Goal: Task Accomplishment & Management: Use online tool/utility

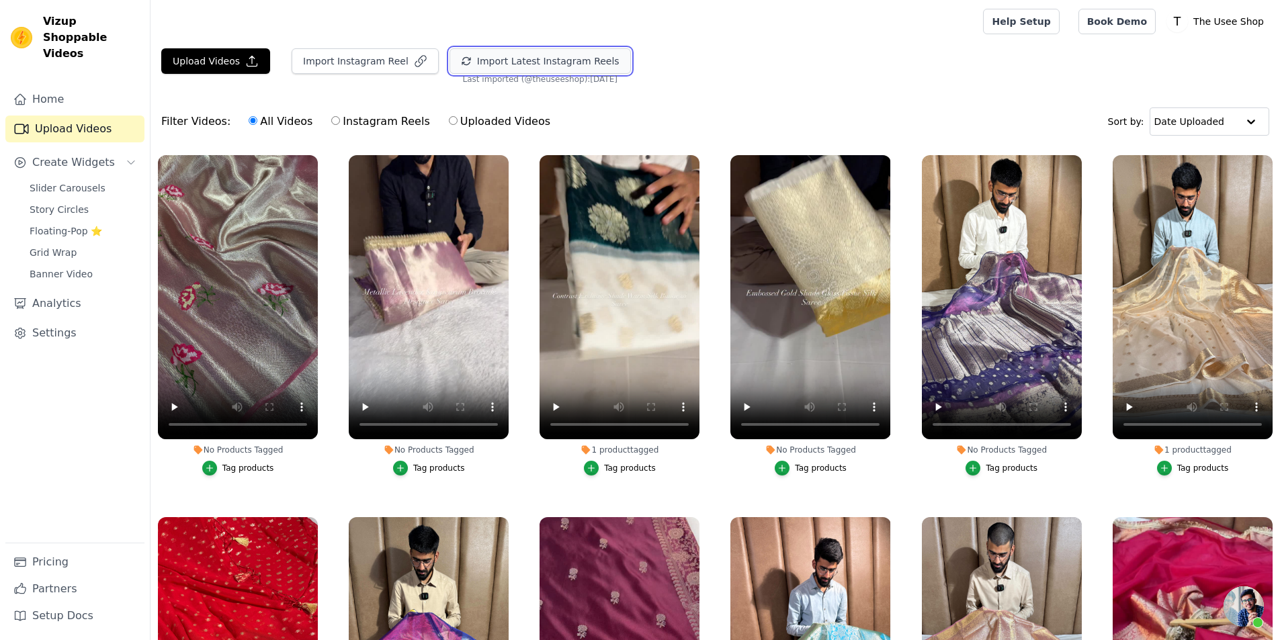
click at [558, 52] on button "Import Latest Instagram Reels" at bounding box center [539, 61] width 181 height 26
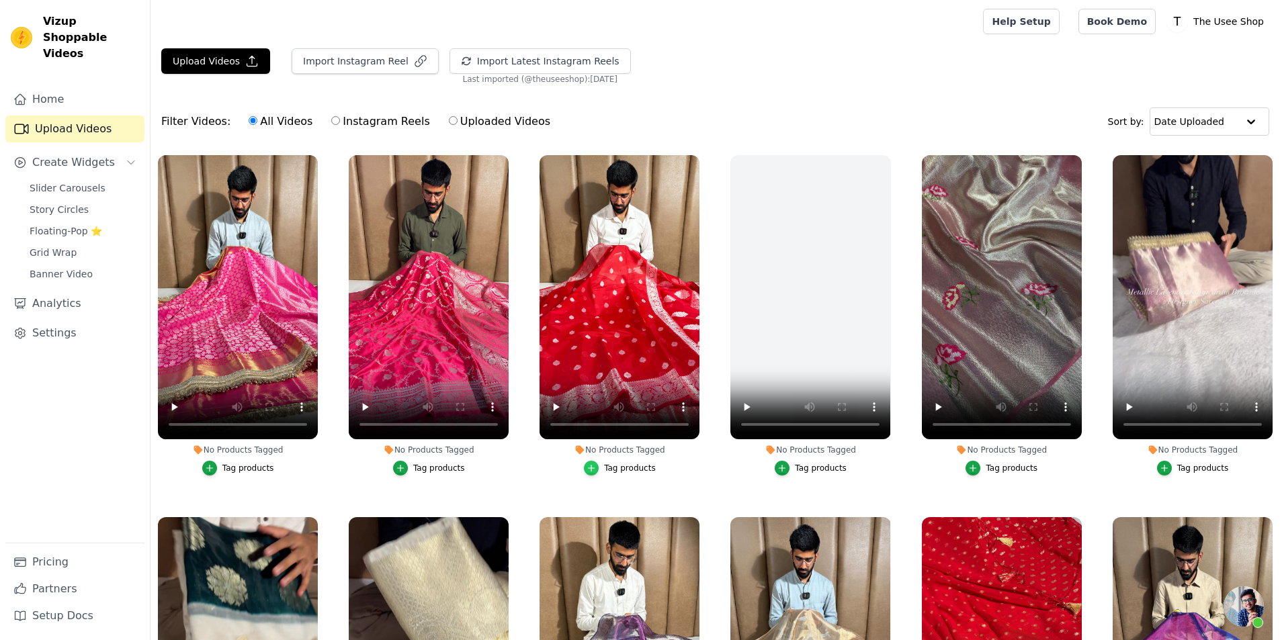
click at [592, 466] on icon "button" at bounding box center [591, 469] width 6 height 6
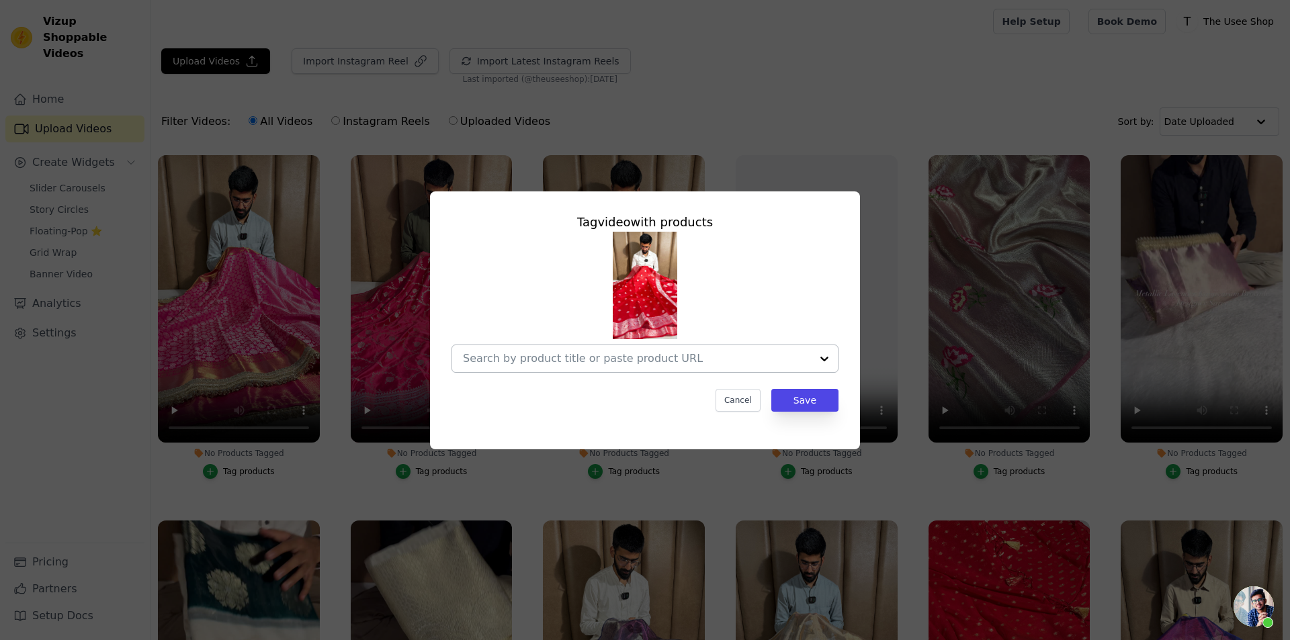
click at [682, 369] on div at bounding box center [637, 358] width 348 height 27
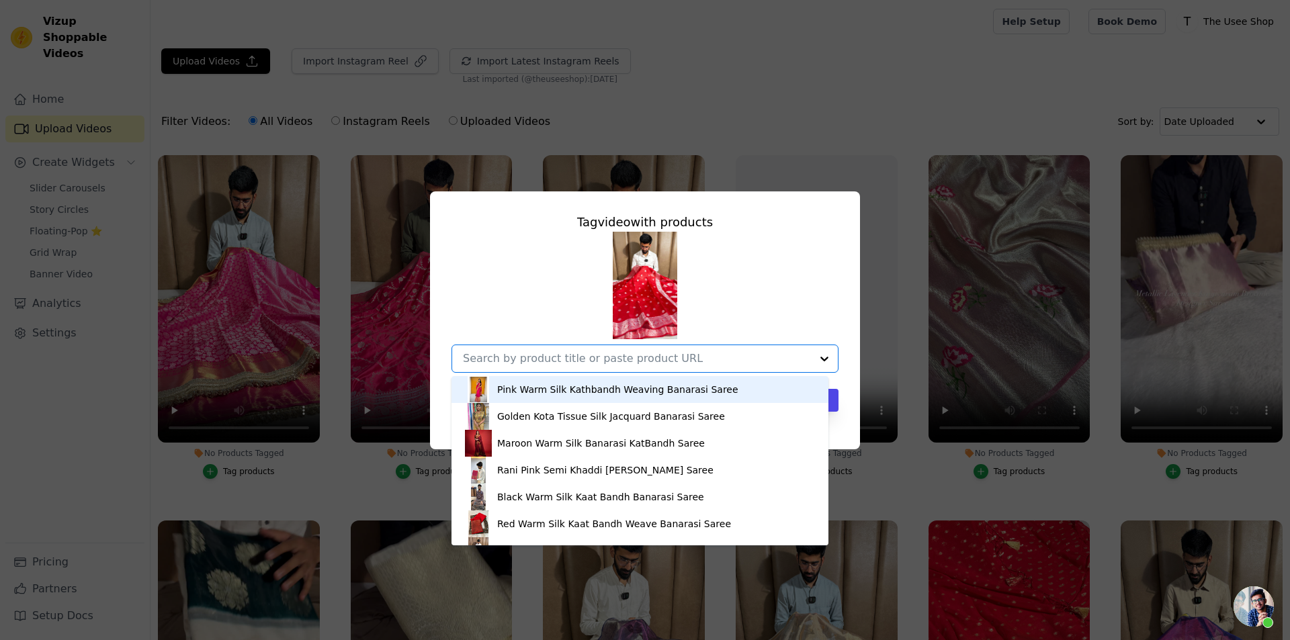
paste input "[URL][DOMAIN_NAME]"
type input "[URL][DOMAIN_NAME]"
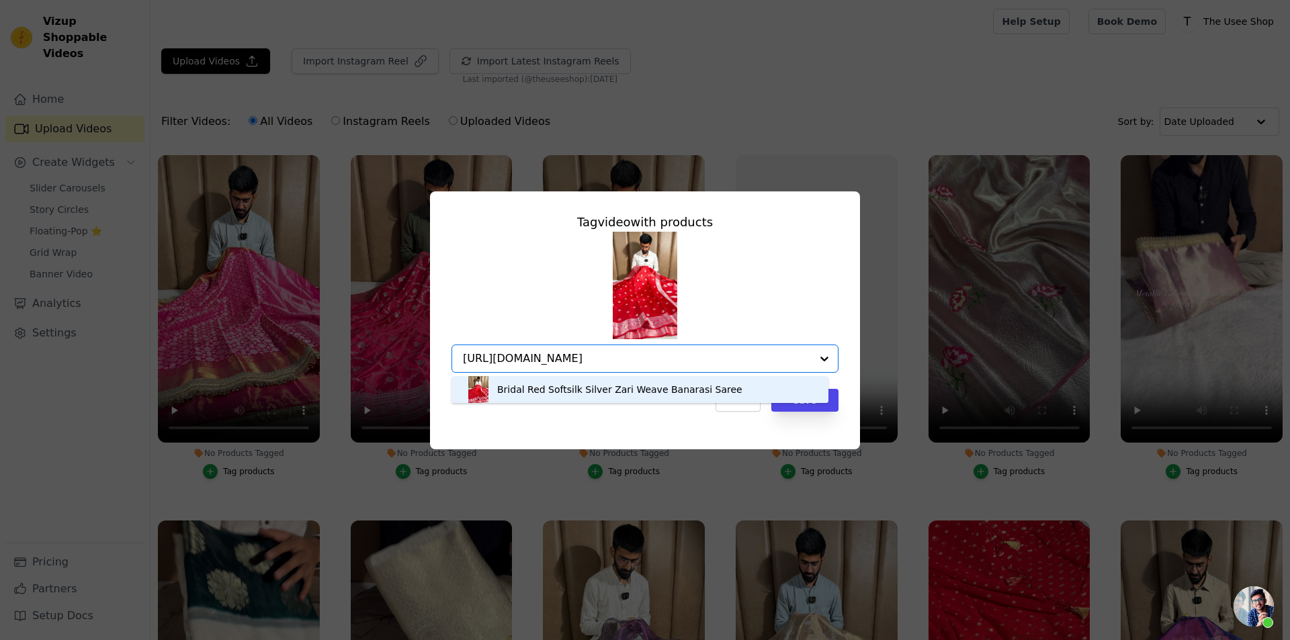
click at [609, 392] on div "Bridal Red Softsilk Silver Zari Weave Banarasi Saree" at bounding box center [619, 389] width 245 height 13
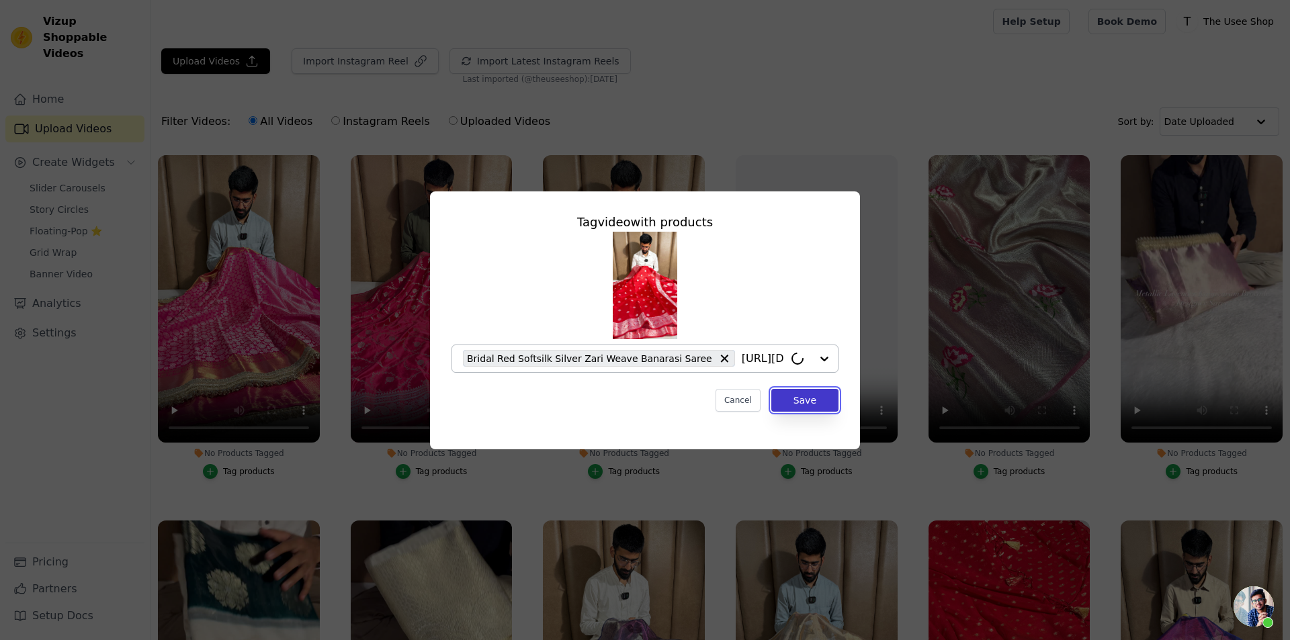
click at [802, 394] on button "Save" at bounding box center [804, 400] width 67 height 23
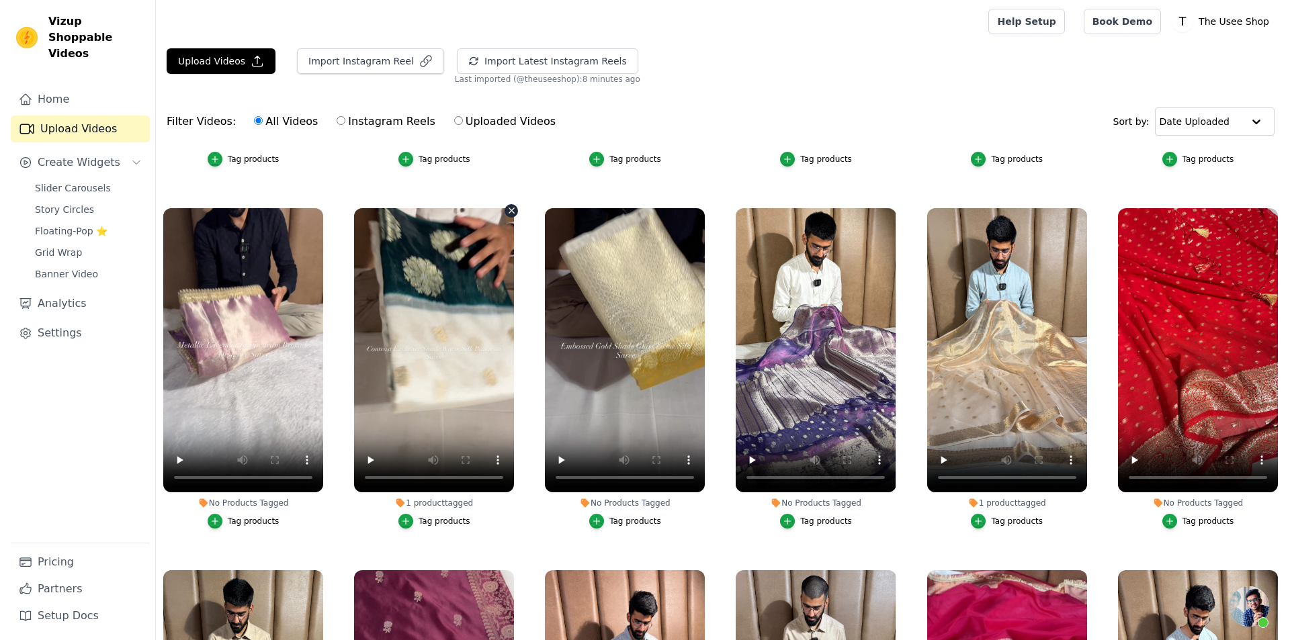
scroll to position [336, 0]
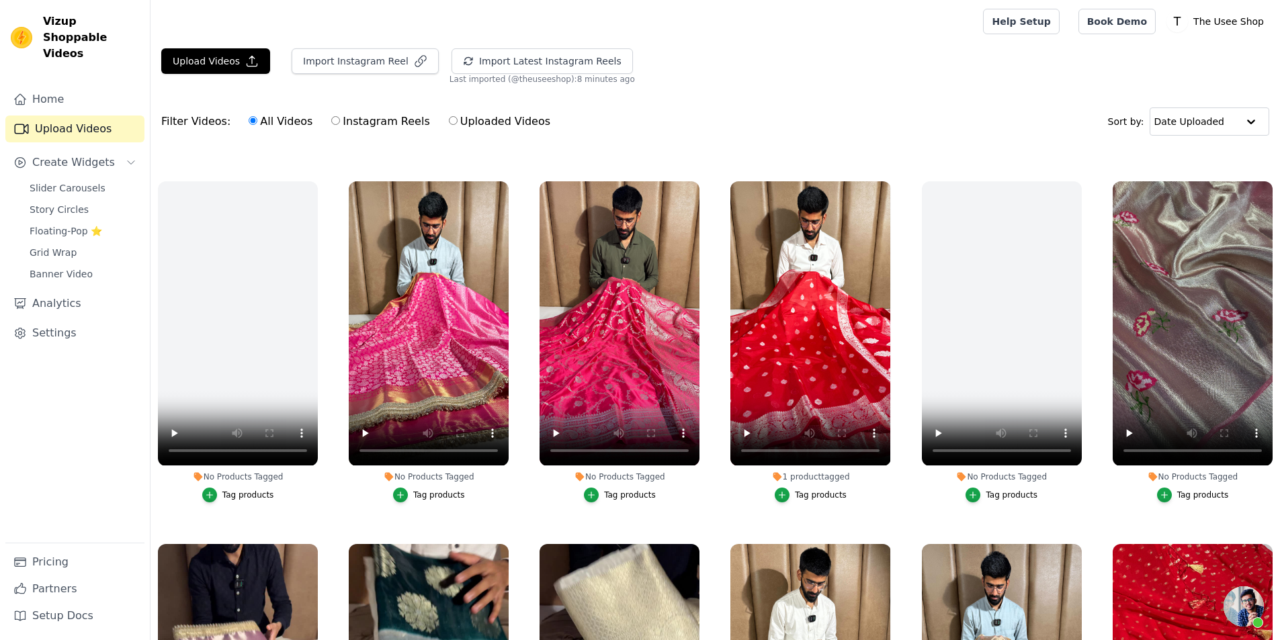
click at [428, 498] on label "No Products Tagged Tag products" at bounding box center [428, 344] width 161 height 327
click at [429, 494] on div "Tag products" at bounding box center [439, 495] width 52 height 11
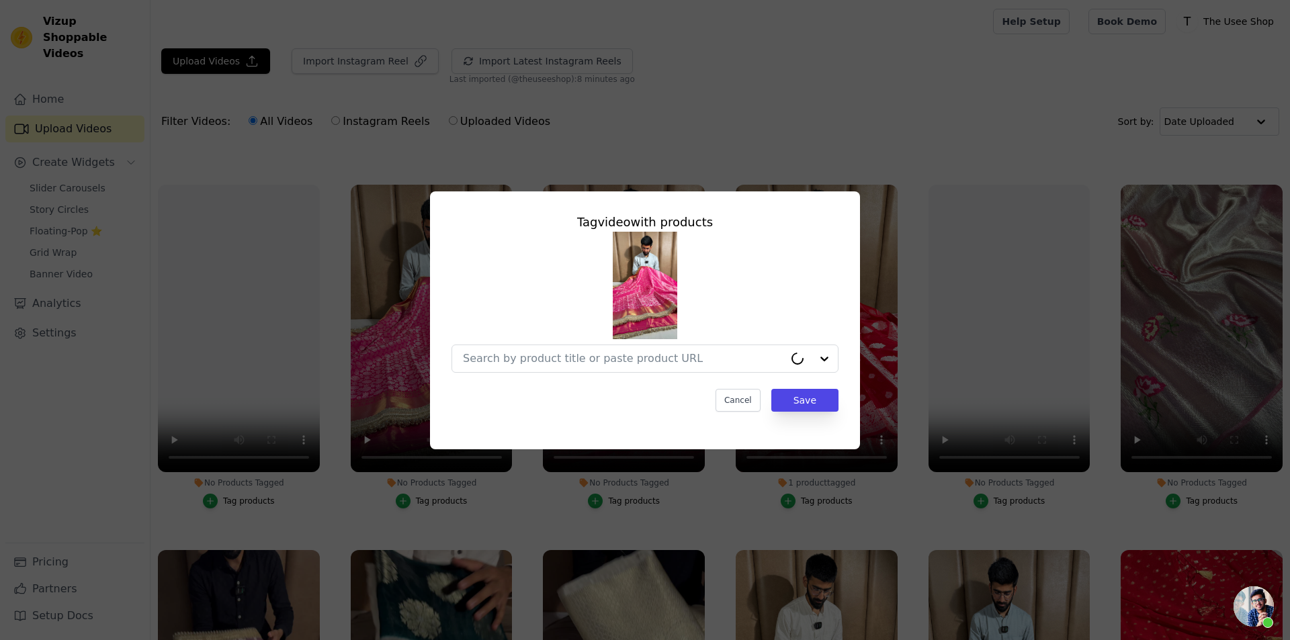
click at [571, 343] on div at bounding box center [644, 302] width 387 height 141
click at [568, 365] on div at bounding box center [637, 358] width 348 height 27
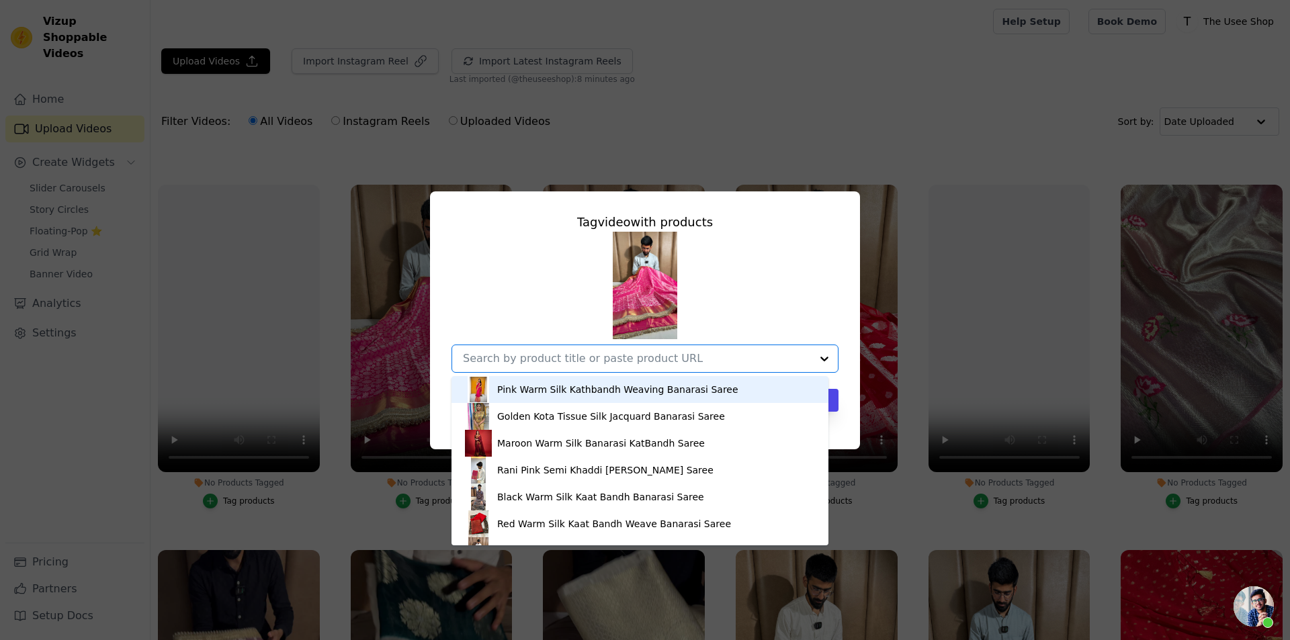
paste input "[URL][DOMAIN_NAME]"
type input "[URL][DOMAIN_NAME]"
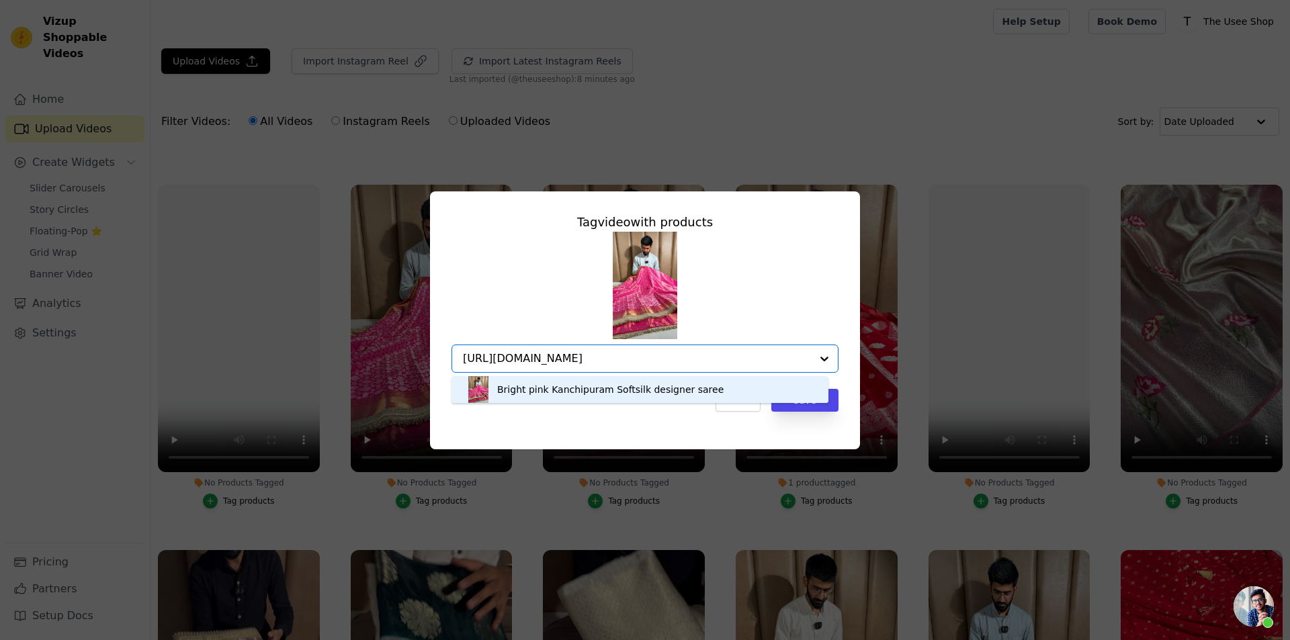
click at [586, 389] on div "Bright pink Kanchipuram Softsilk designer saree" at bounding box center [610, 389] width 226 height 13
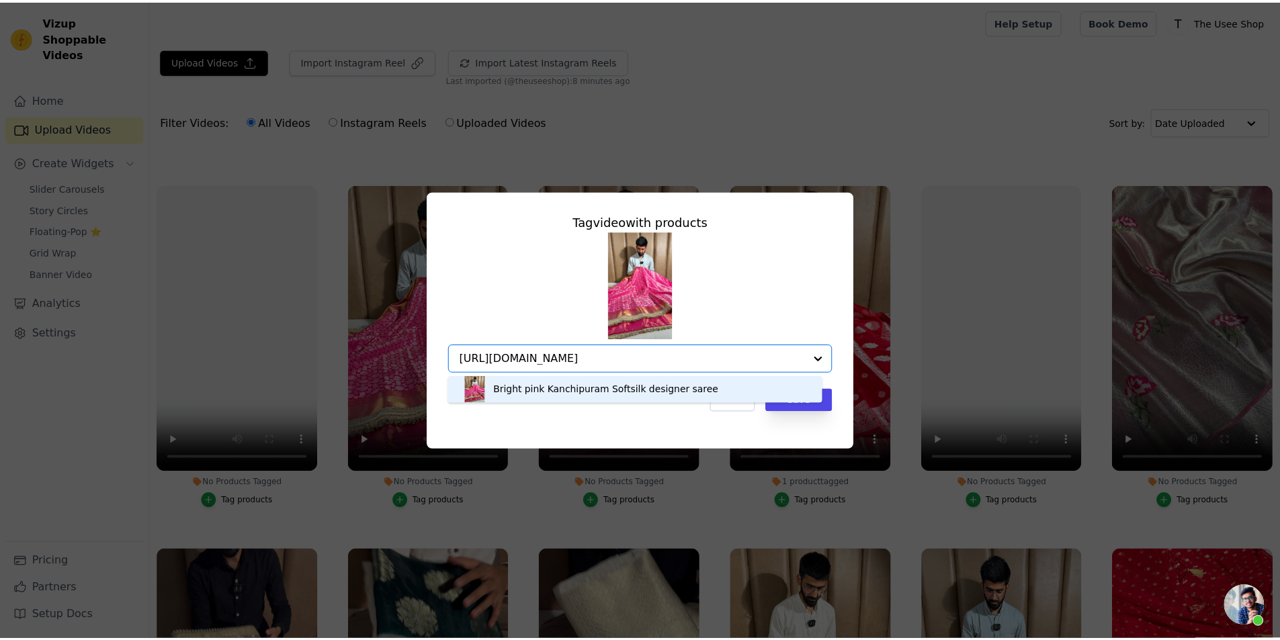
scroll to position [0, 0]
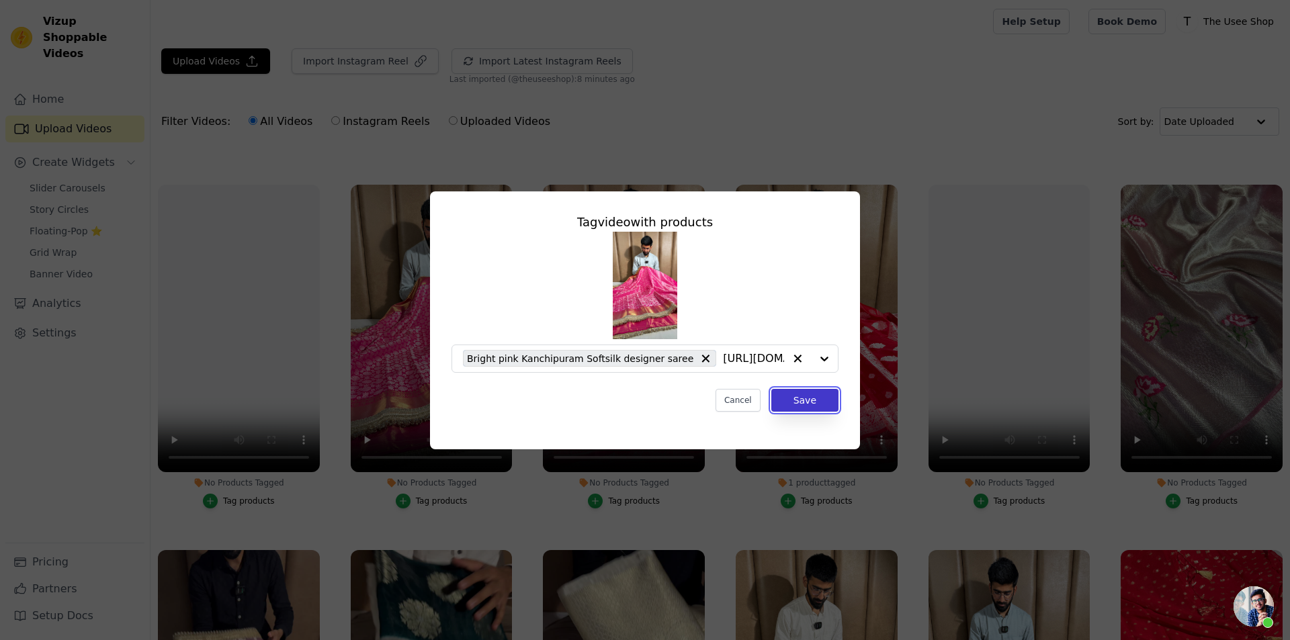
click at [794, 404] on button "Save" at bounding box center [804, 400] width 67 height 23
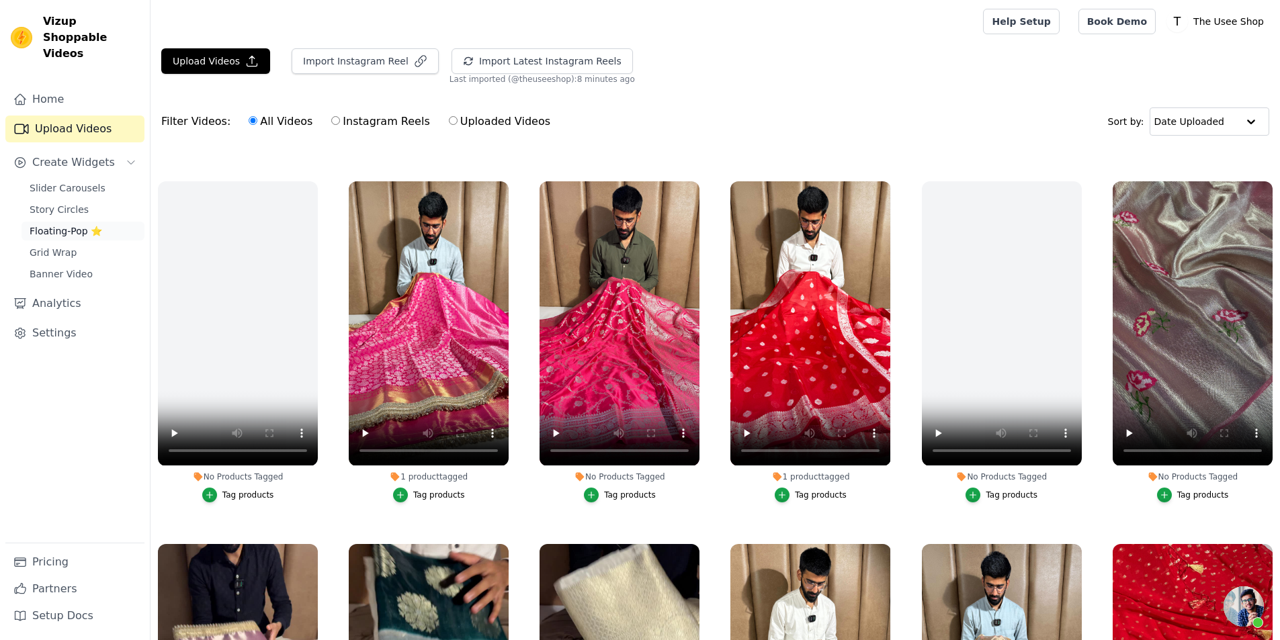
click at [75, 224] on span "Floating-Pop ⭐" at bounding box center [66, 230] width 73 height 13
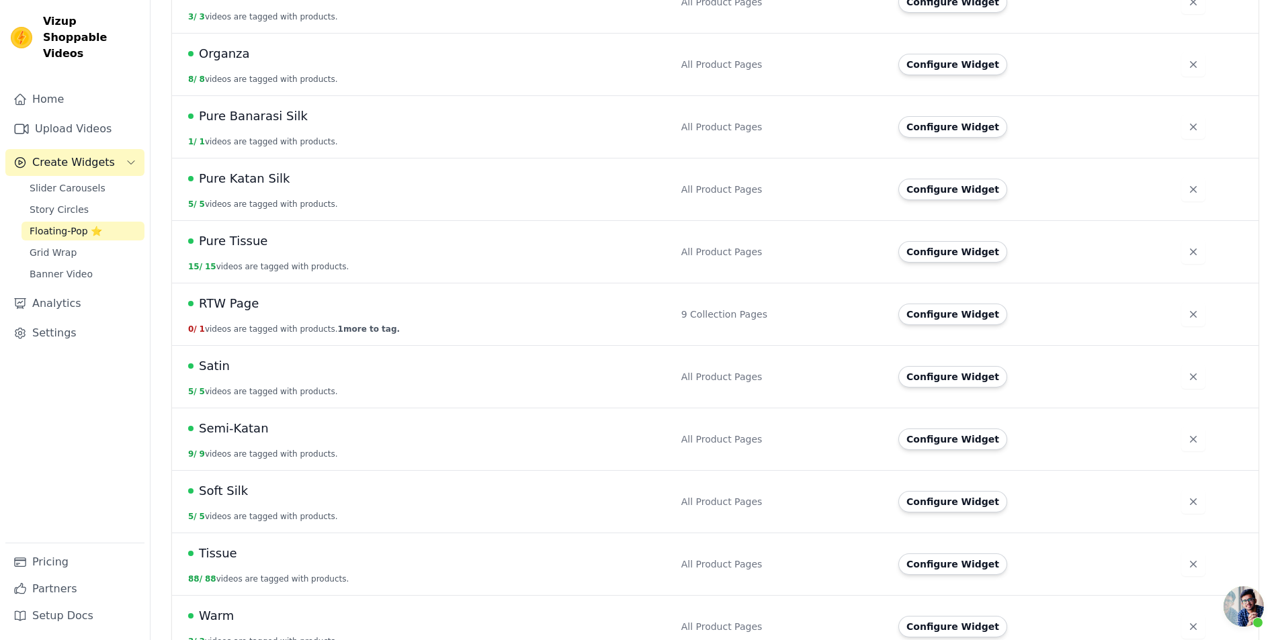
scroll to position [826, 0]
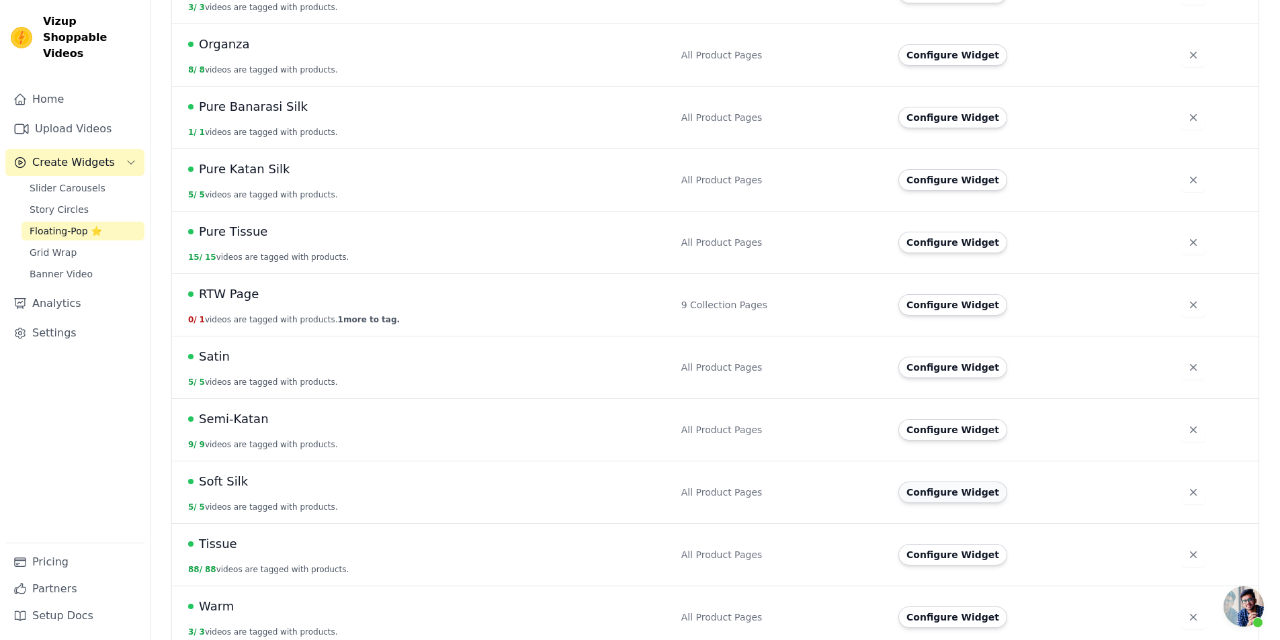
click at [961, 482] on button "Configure Widget" at bounding box center [952, 492] width 109 height 21
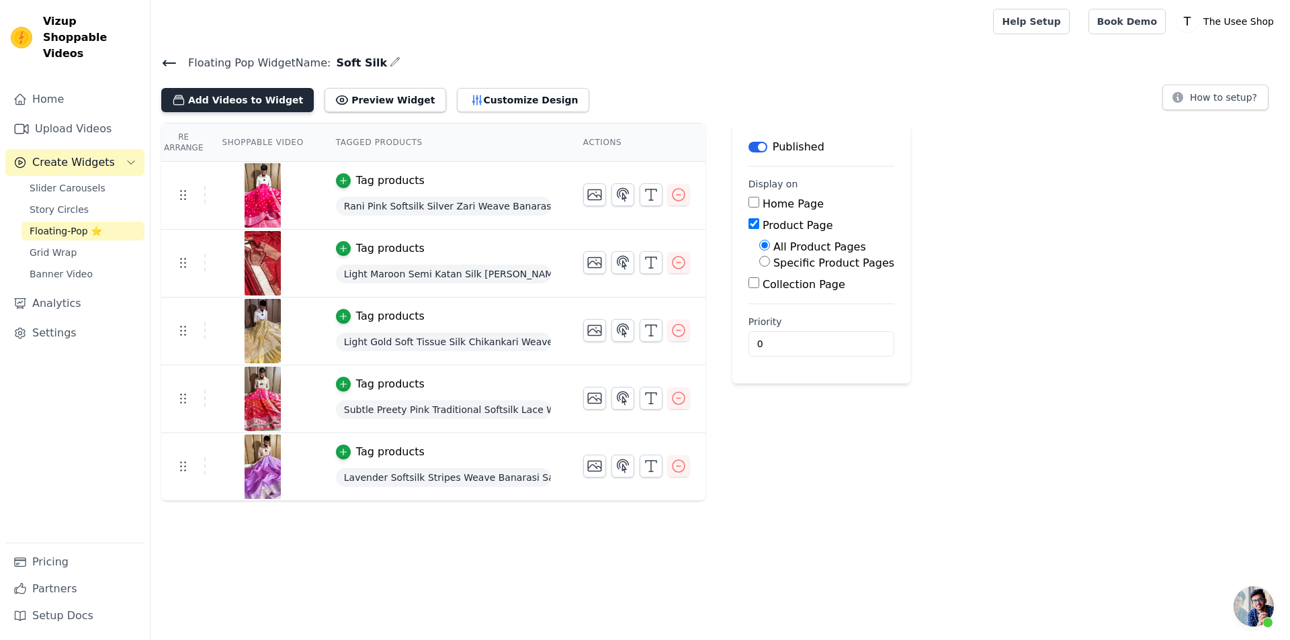
click at [230, 92] on button "Add Videos to Widget" at bounding box center [237, 100] width 152 height 24
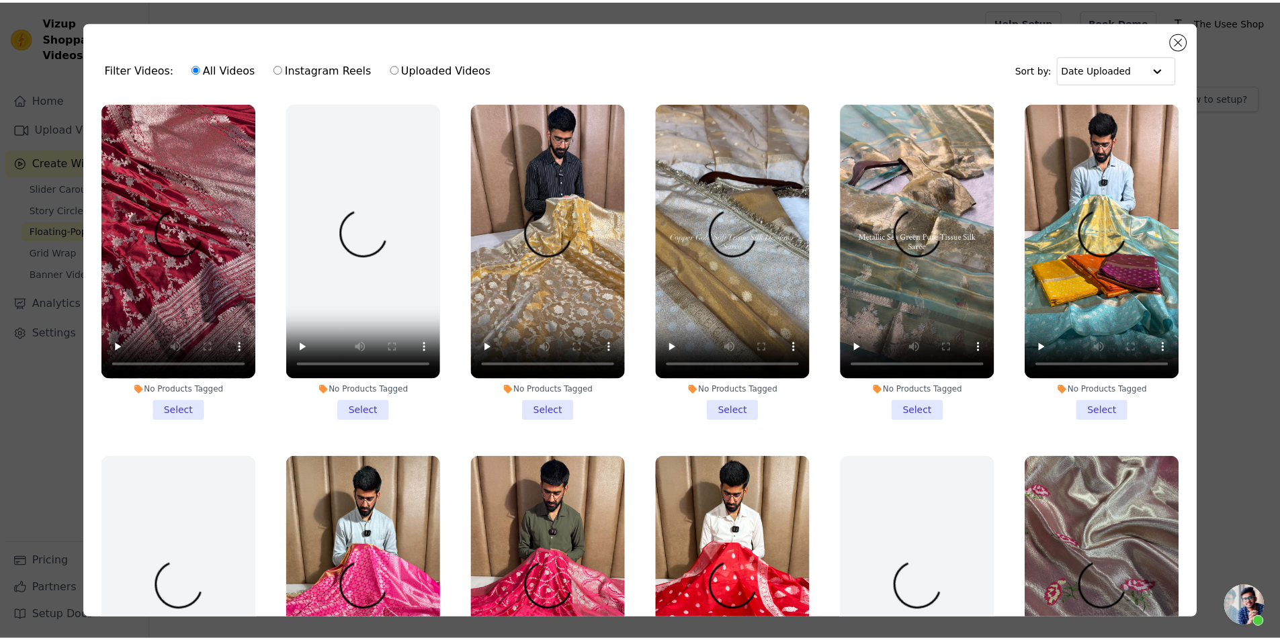
scroll to position [336, 0]
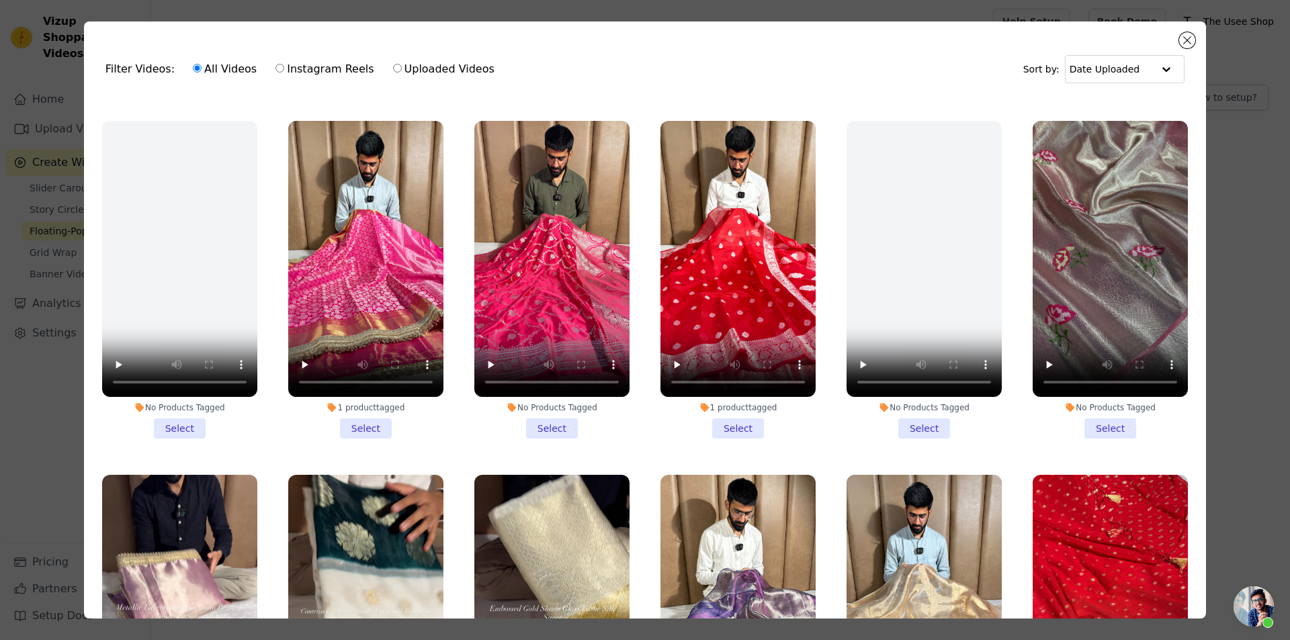
click at [375, 423] on li "1 product tagged Select" at bounding box center [365, 280] width 155 height 318
click at [0, 0] on input "1 product tagged Select" at bounding box center [0, 0] width 0 height 0
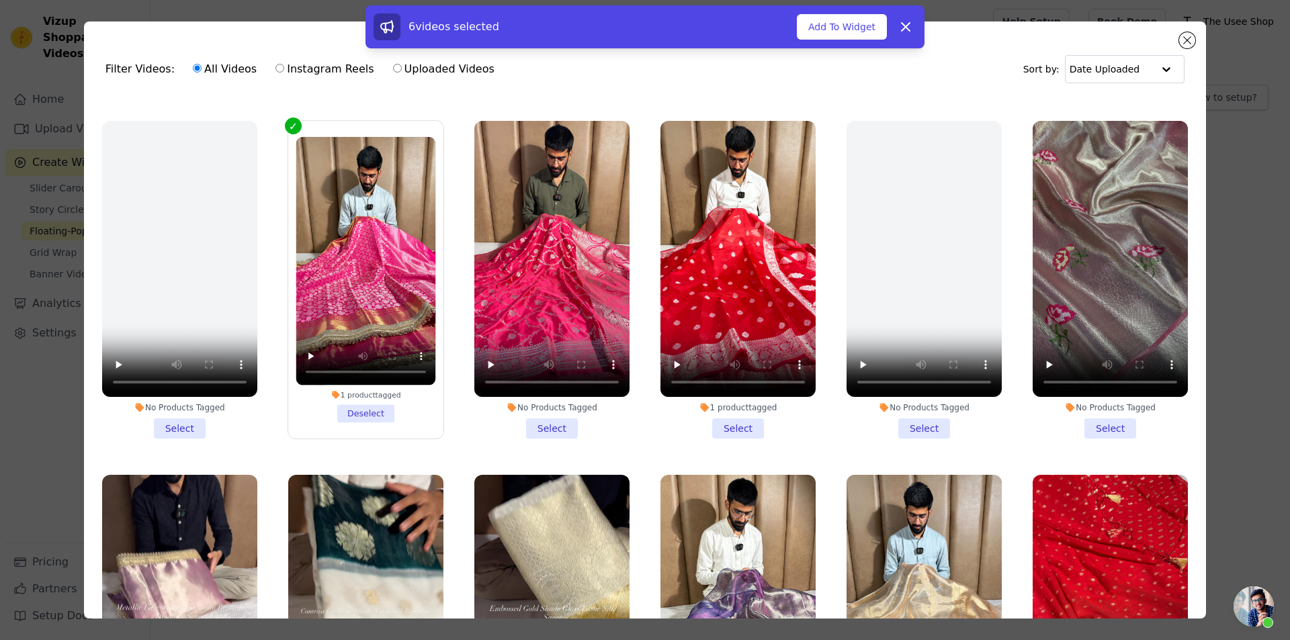
click at [730, 411] on li "1 product tagged Select" at bounding box center [737, 280] width 155 height 318
click at [0, 0] on input "1 product tagged Select" at bounding box center [0, 0] width 0 height 0
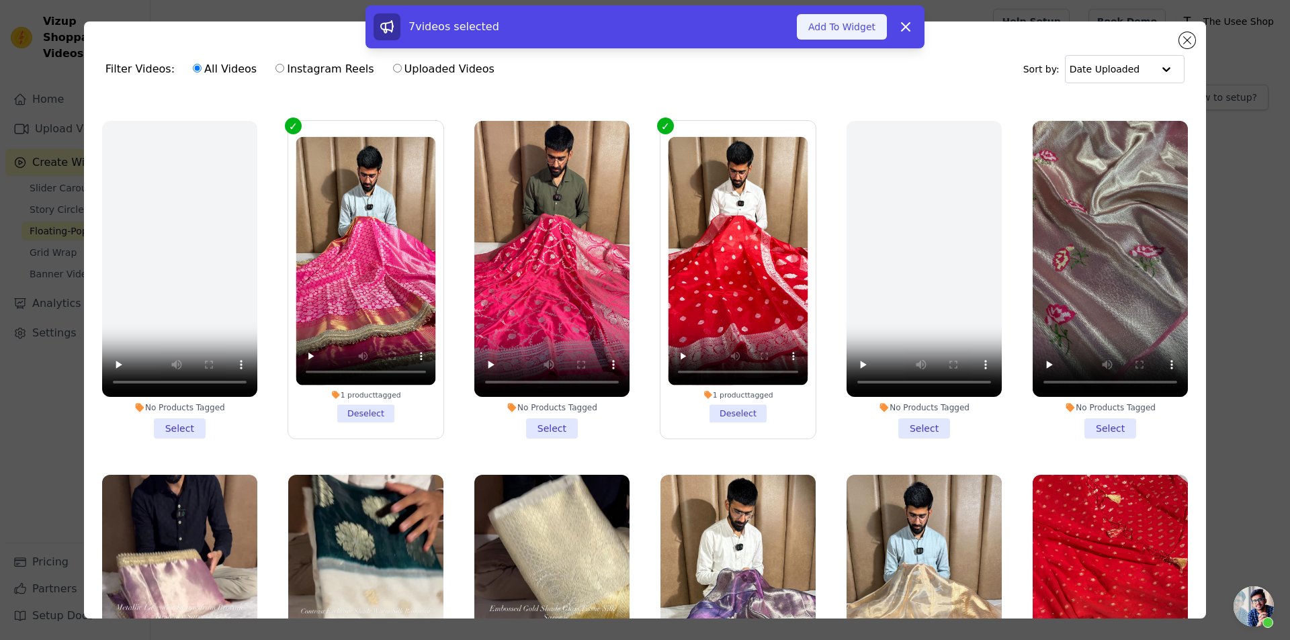
click at [829, 26] on button "Add To Widget" at bounding box center [842, 27] width 90 height 26
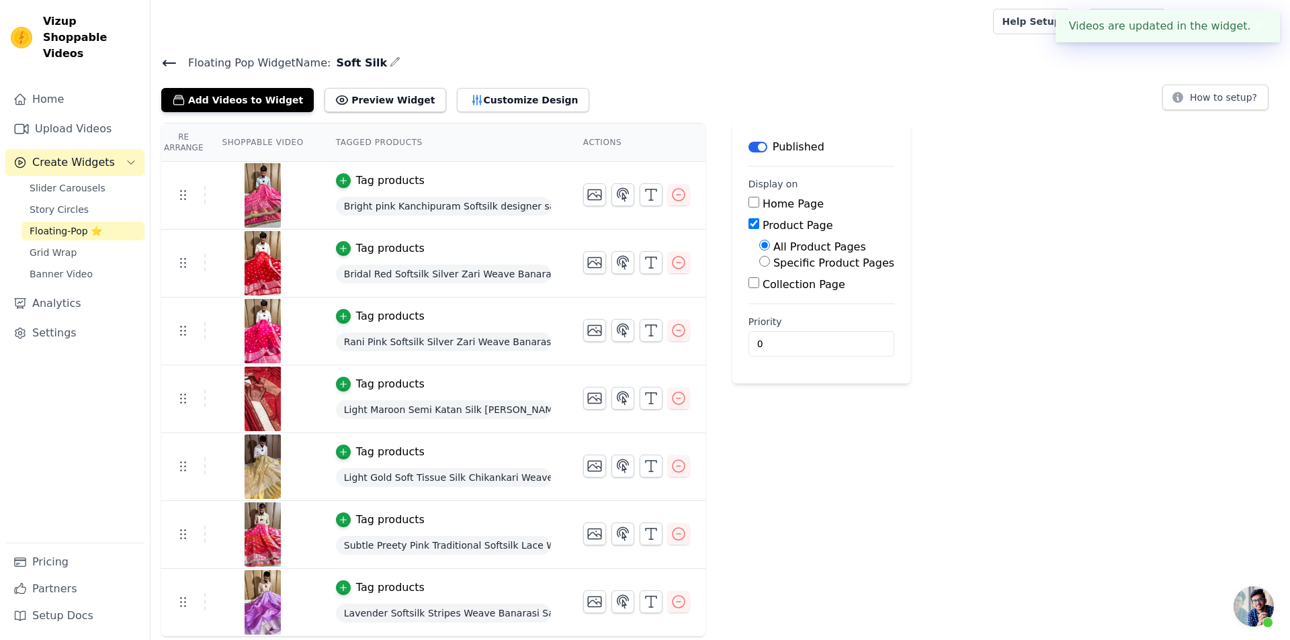
click at [173, 66] on icon at bounding box center [169, 63] width 16 height 16
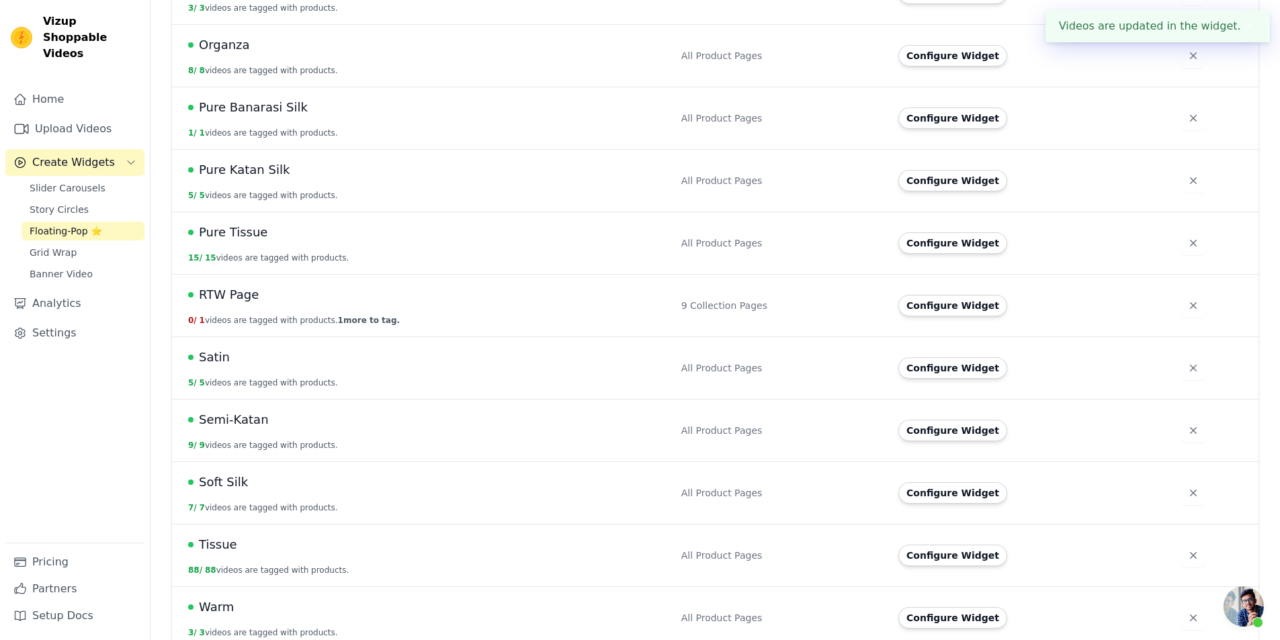
scroll to position [826, 0]
click at [963, 550] on button "Configure Widget" at bounding box center [952, 554] width 109 height 21
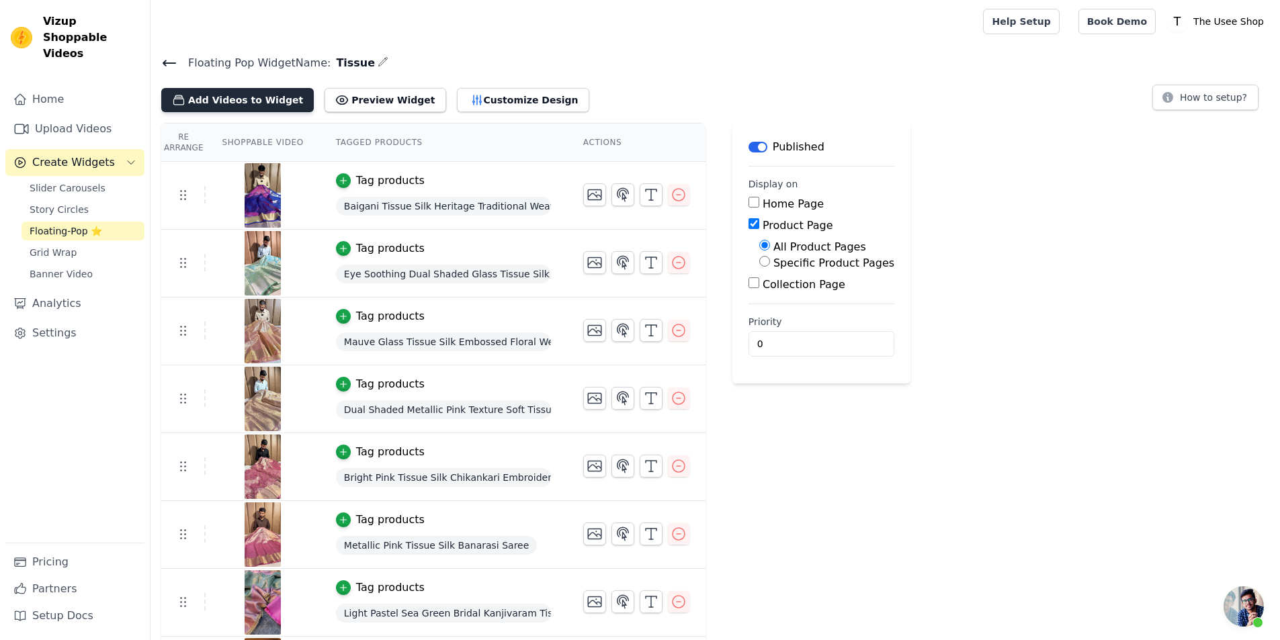
click at [235, 95] on button "Add Videos to Widget" at bounding box center [237, 100] width 152 height 24
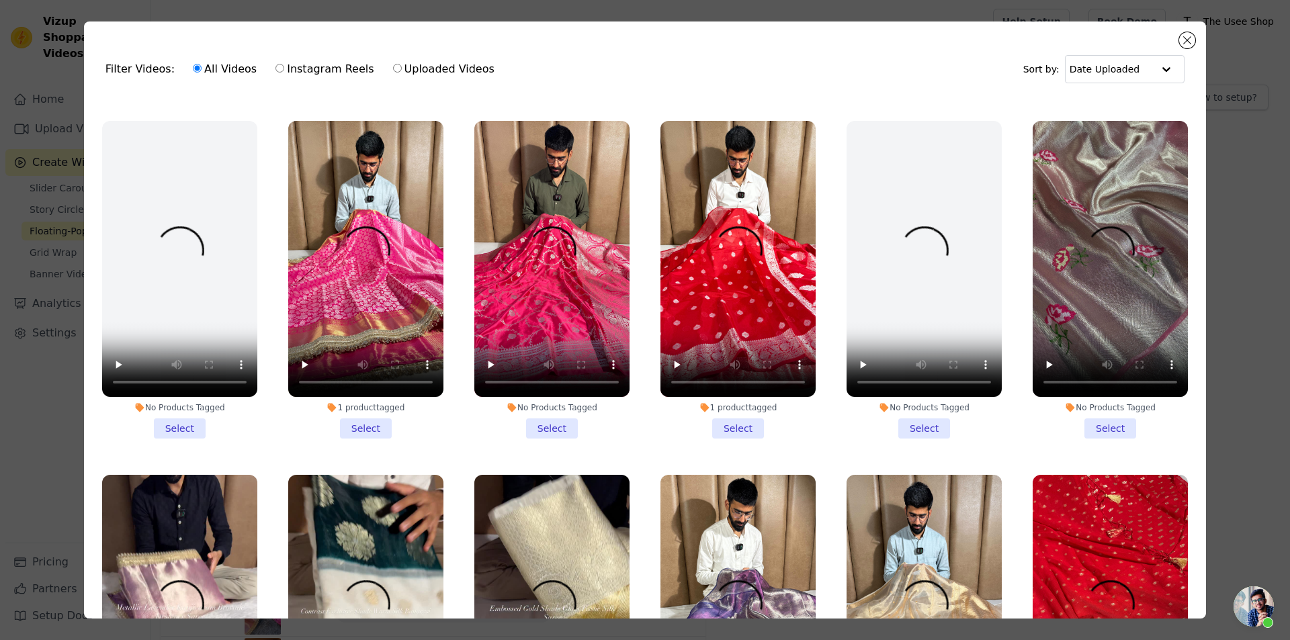
scroll to position [672, 0]
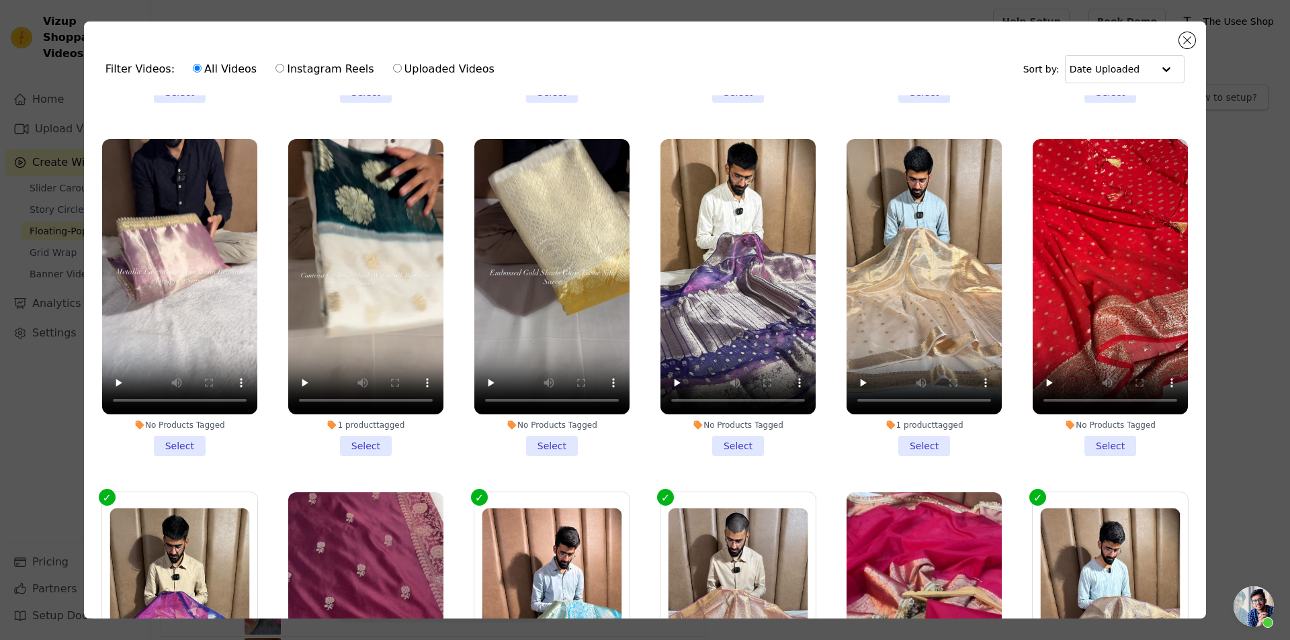
click at [190, 429] on li "No Products Tagged Select" at bounding box center [179, 298] width 155 height 318
click at [0, 0] on input "No Products Tagged Select" at bounding box center [0, 0] width 0 height 0
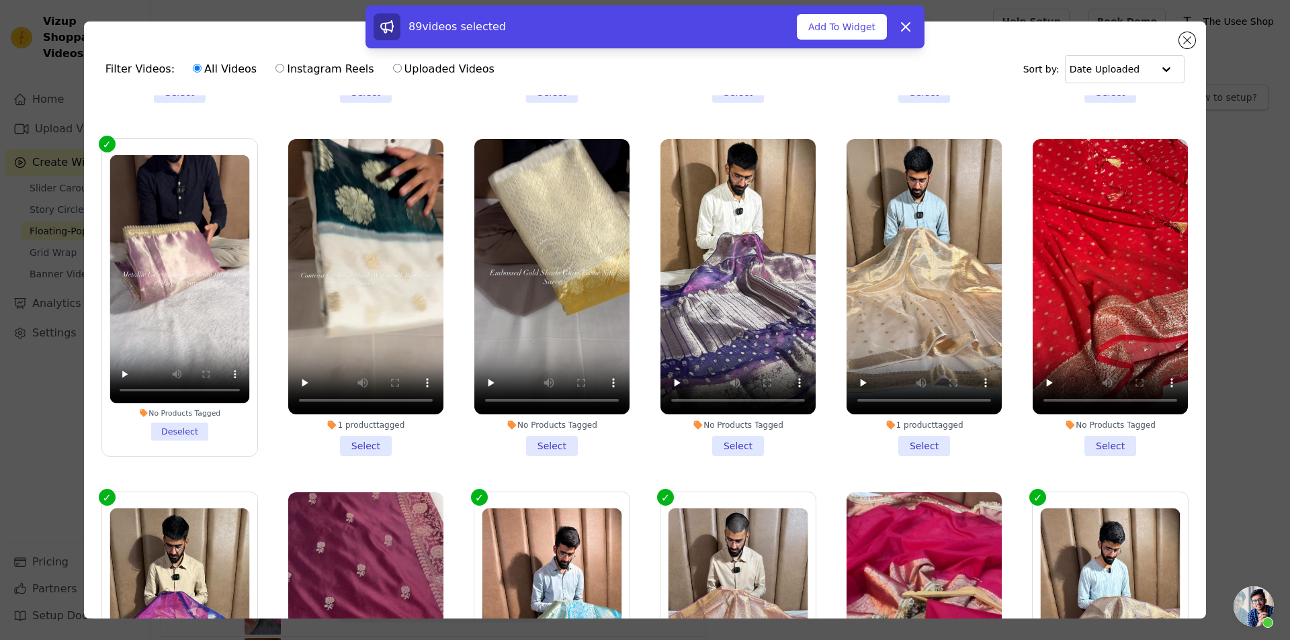
click at [535, 443] on div "No Products Tagged Select" at bounding box center [552, 298] width 170 height 333
click at [540, 437] on li "No Products Tagged Select" at bounding box center [551, 298] width 155 height 318
click at [0, 0] on input "No Products Tagged Select" at bounding box center [0, 0] width 0 height 0
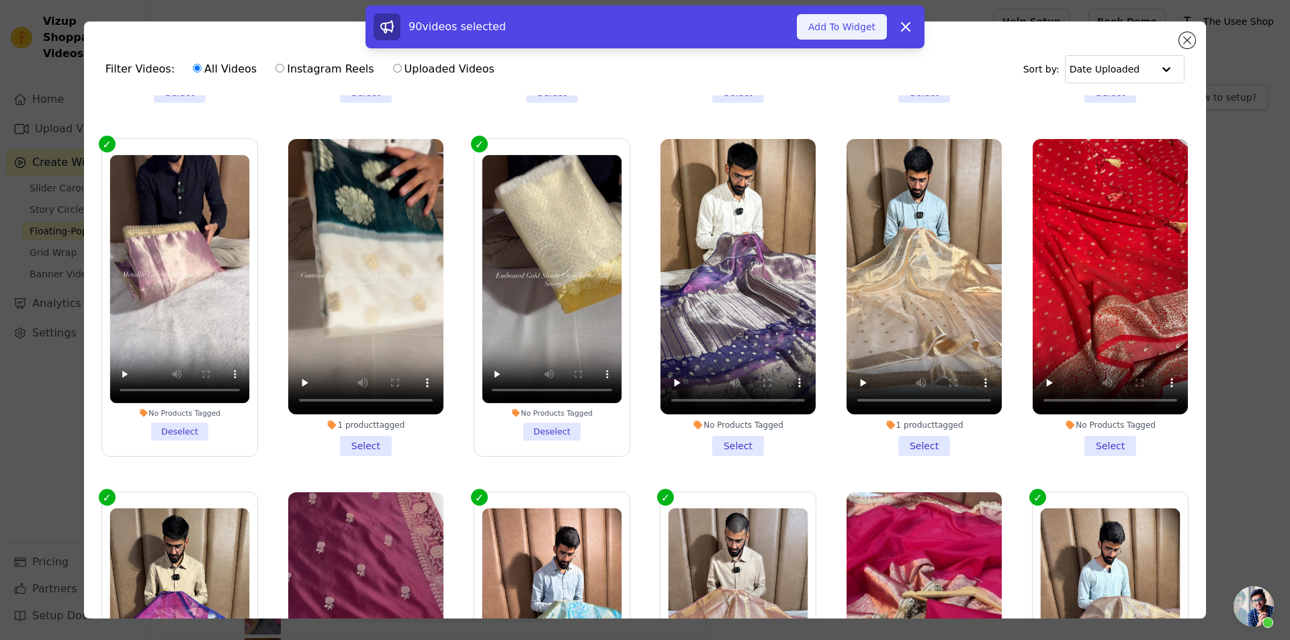
click at [847, 24] on button "Add To Widget" at bounding box center [842, 27] width 90 height 26
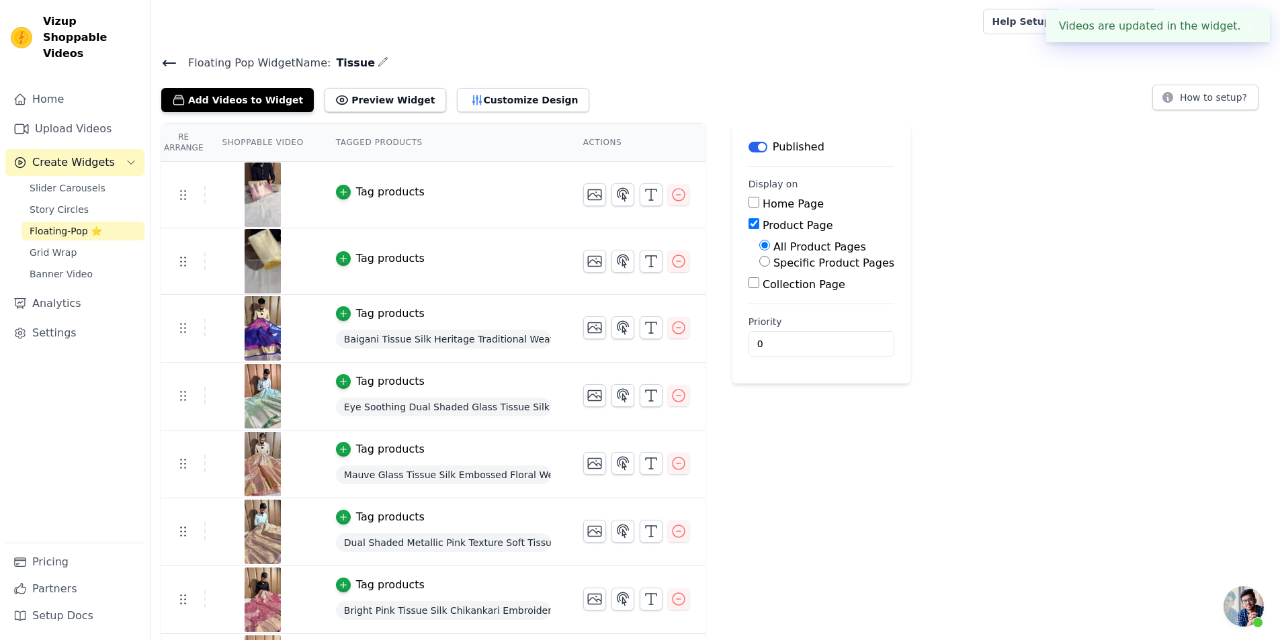
click at [367, 263] on div "Tag products" at bounding box center [390, 259] width 69 height 16
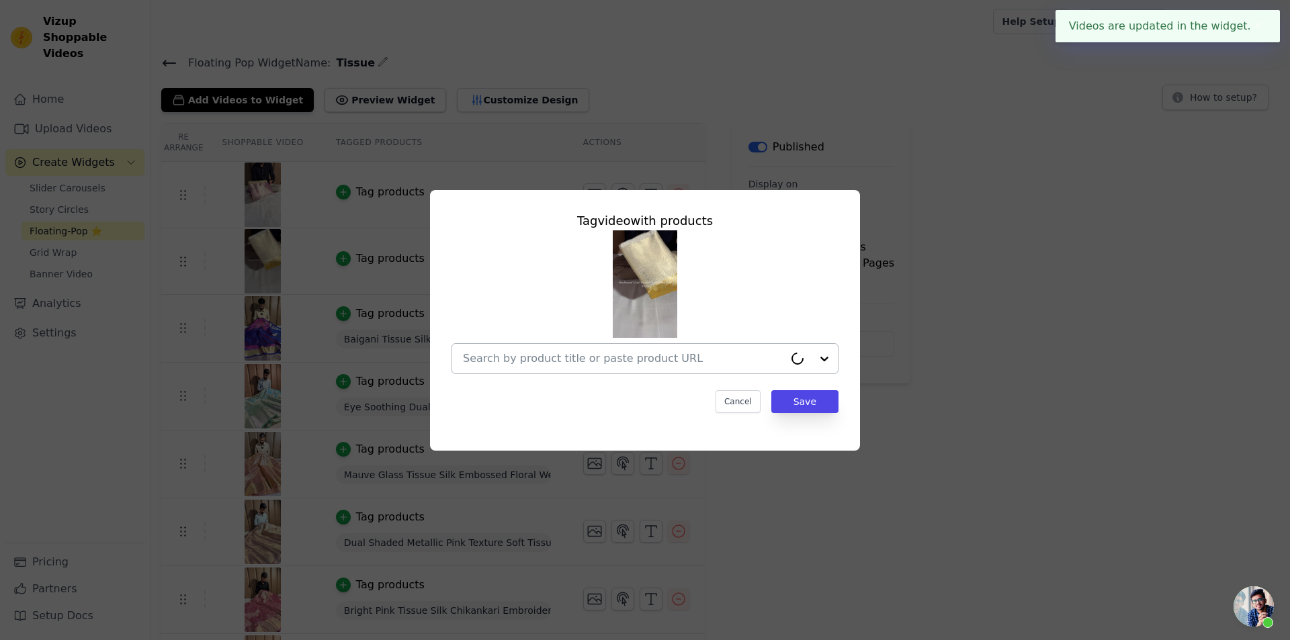
click at [544, 353] on input "text" at bounding box center [623, 359] width 321 height 16
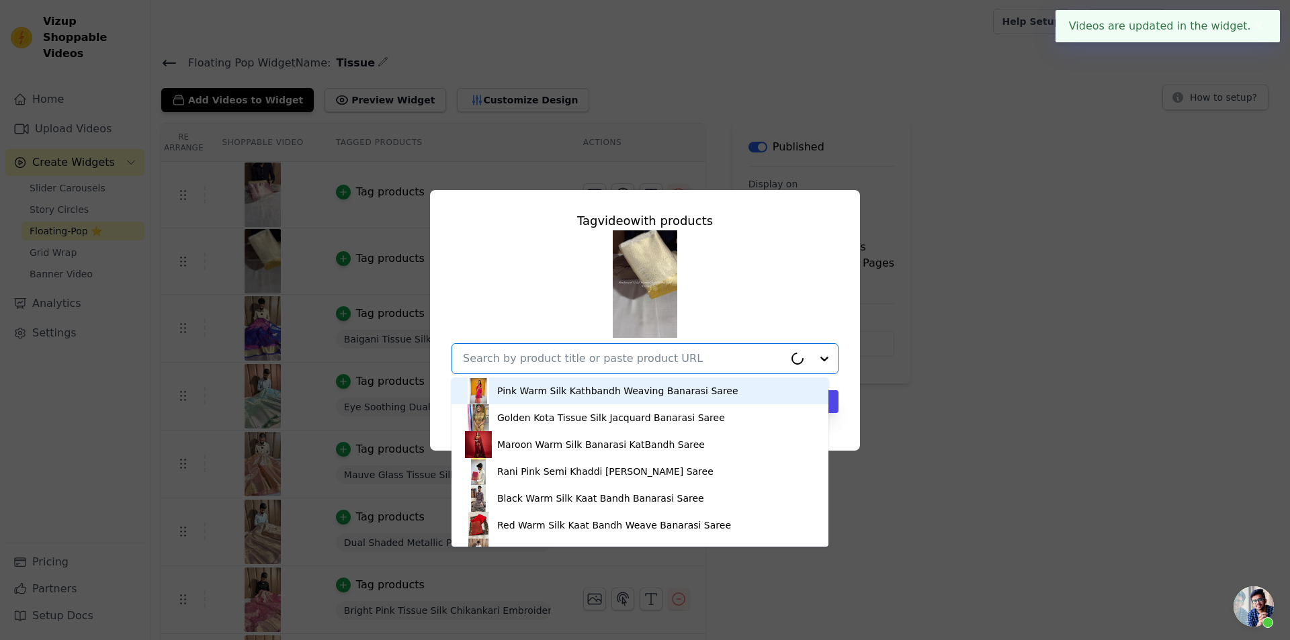
paste input "[URL][DOMAIN_NAME]"
type input "[URL][DOMAIN_NAME]"
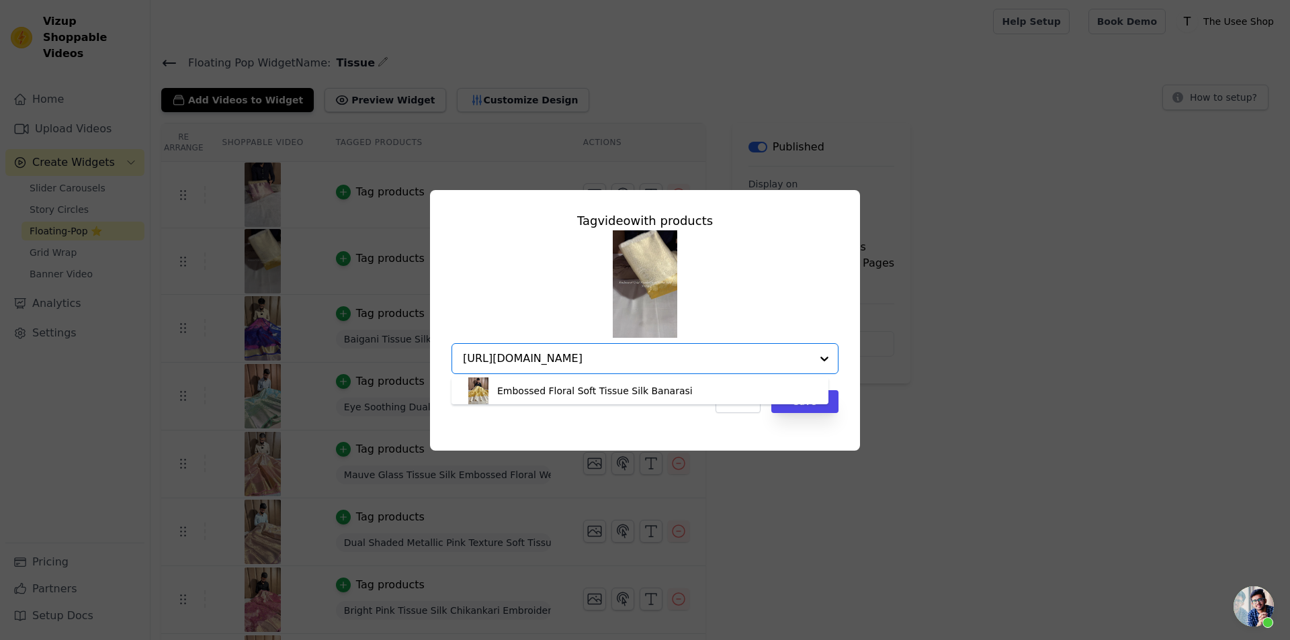
scroll to position [0, 15]
click at [611, 390] on div "Embossed Floral Soft Tissue Silk Banarasi" at bounding box center [594, 390] width 195 height 13
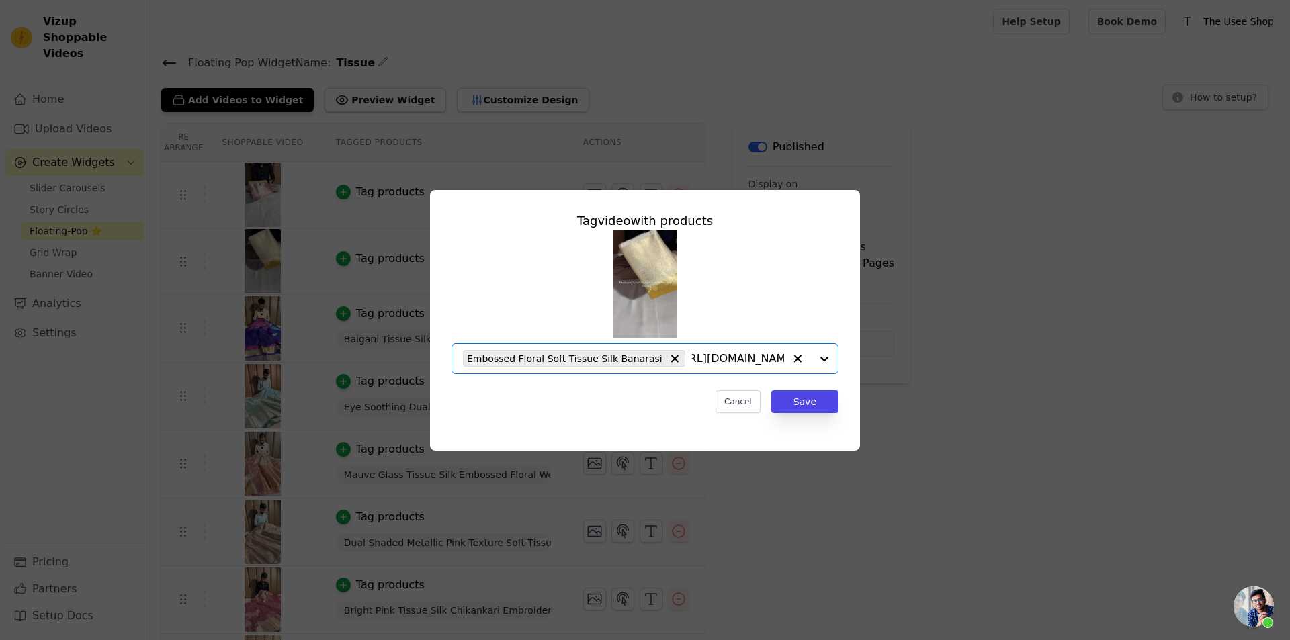
scroll to position [0, 0]
click at [816, 397] on button "Save" at bounding box center [804, 401] width 67 height 23
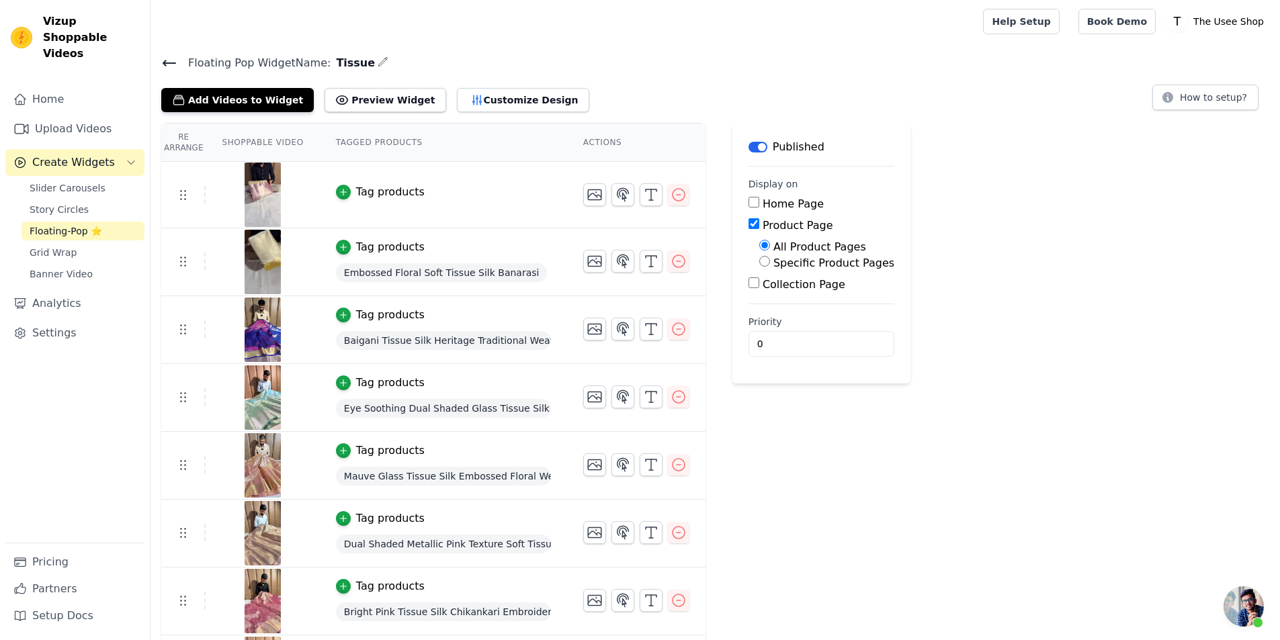
click at [393, 200] on td "Tag products" at bounding box center [443, 195] width 247 height 67
click at [390, 196] on div "Tag products" at bounding box center [390, 192] width 69 height 16
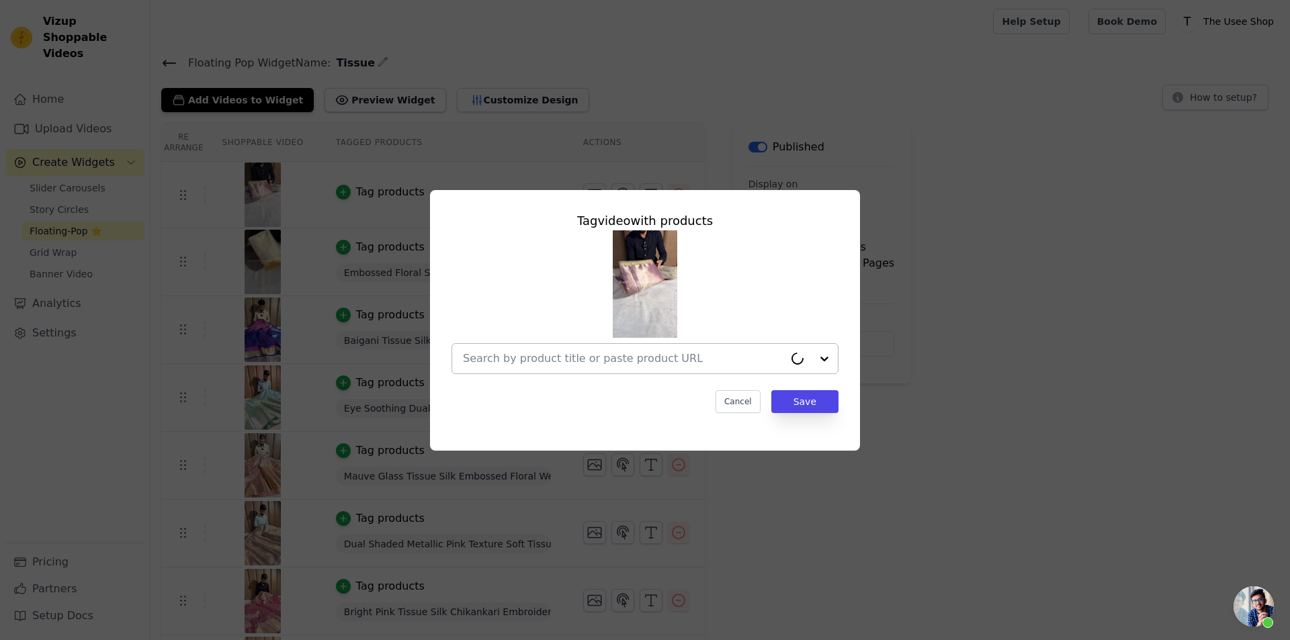
click at [616, 351] on input "text" at bounding box center [623, 359] width 321 height 16
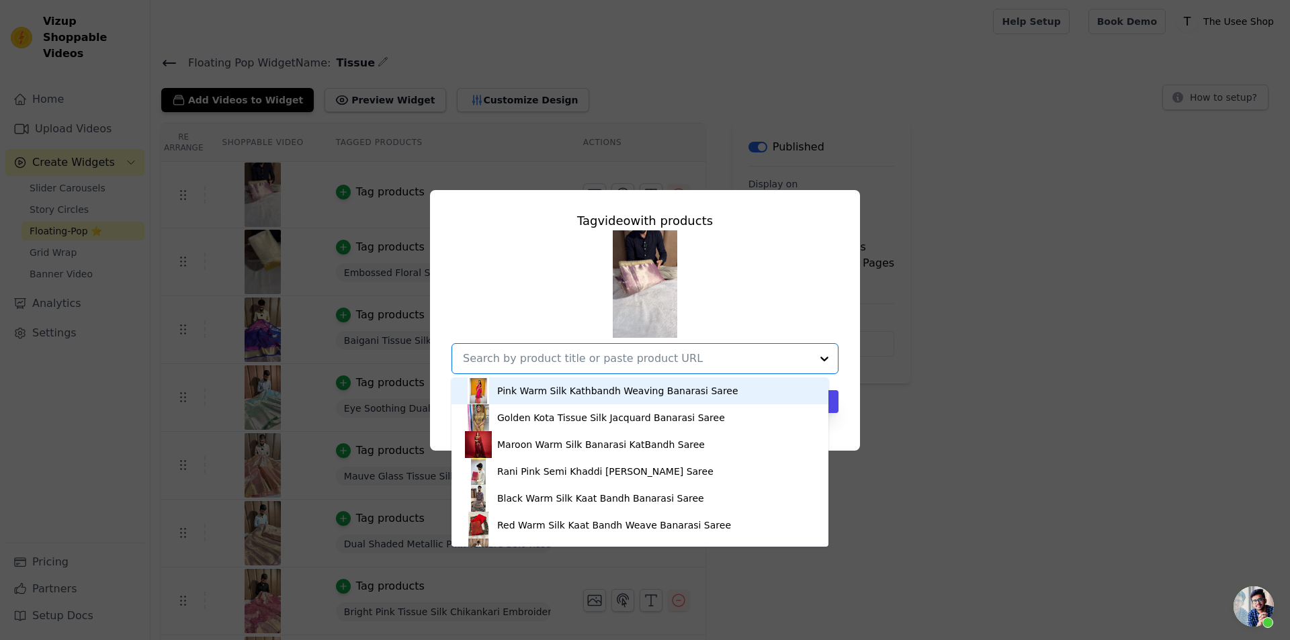
paste input "[URL][DOMAIN_NAME]"
type input "[URL][DOMAIN_NAME]"
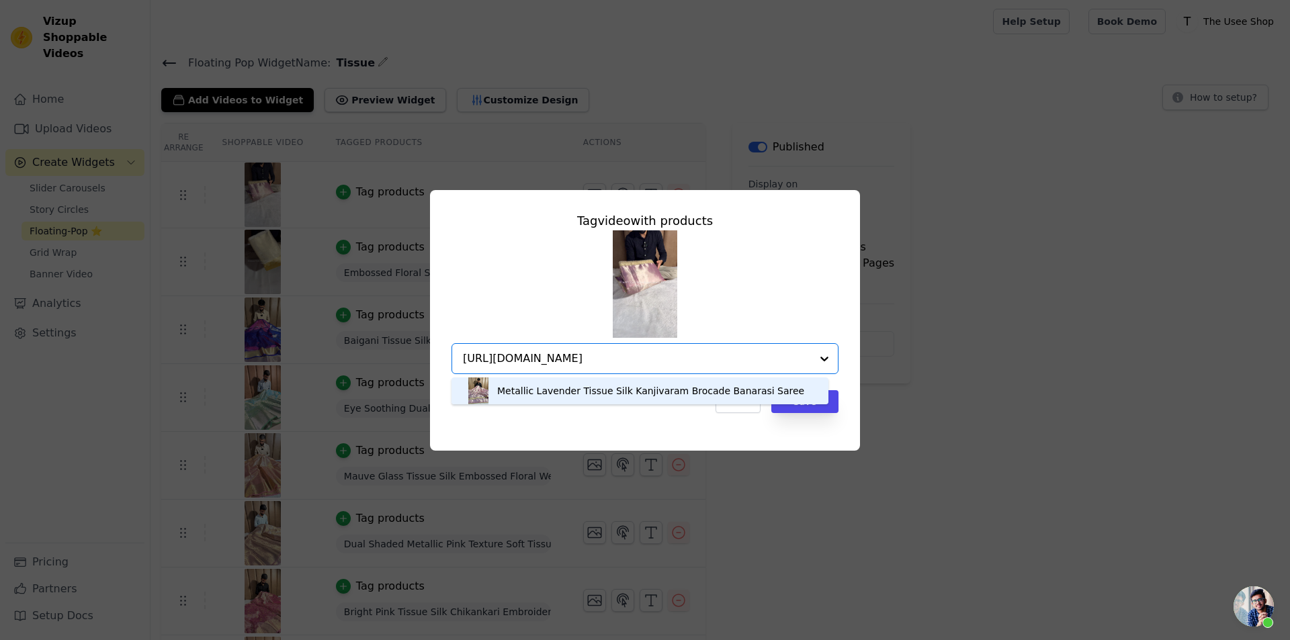
click at [549, 392] on div "Metallic Lavender Tissue Silk Kanjivaram Brocade Banarasi Saree" at bounding box center [650, 390] width 307 height 13
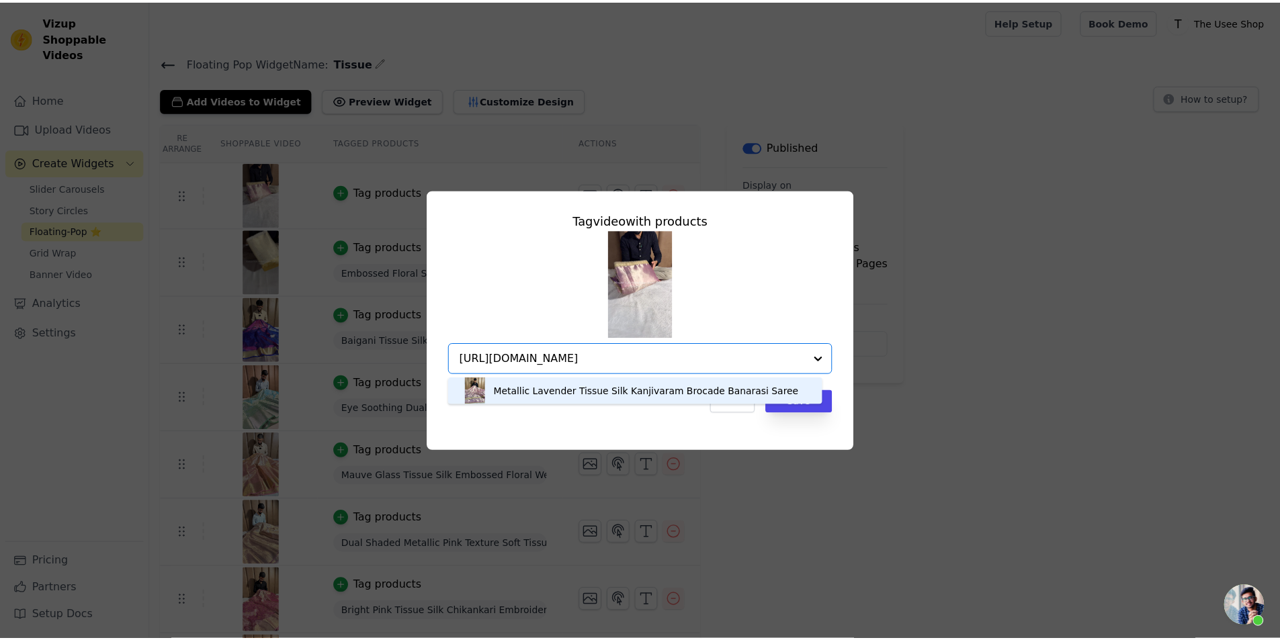
scroll to position [0, 0]
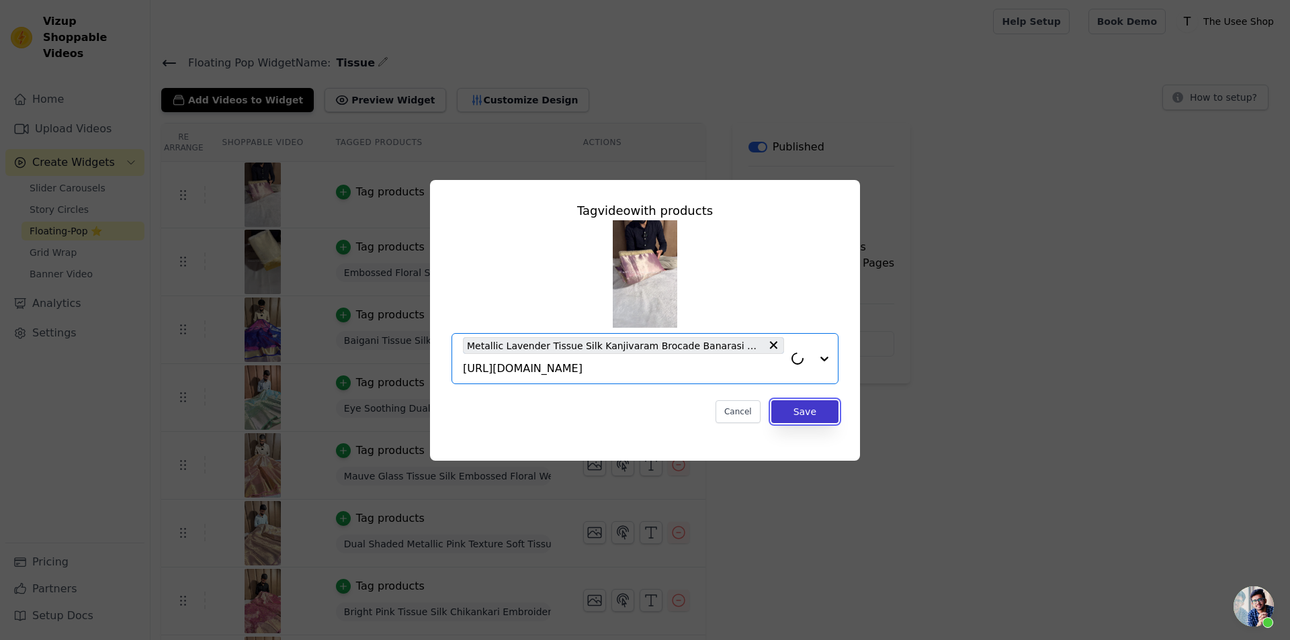
click at [816, 410] on button "Save" at bounding box center [804, 411] width 67 height 23
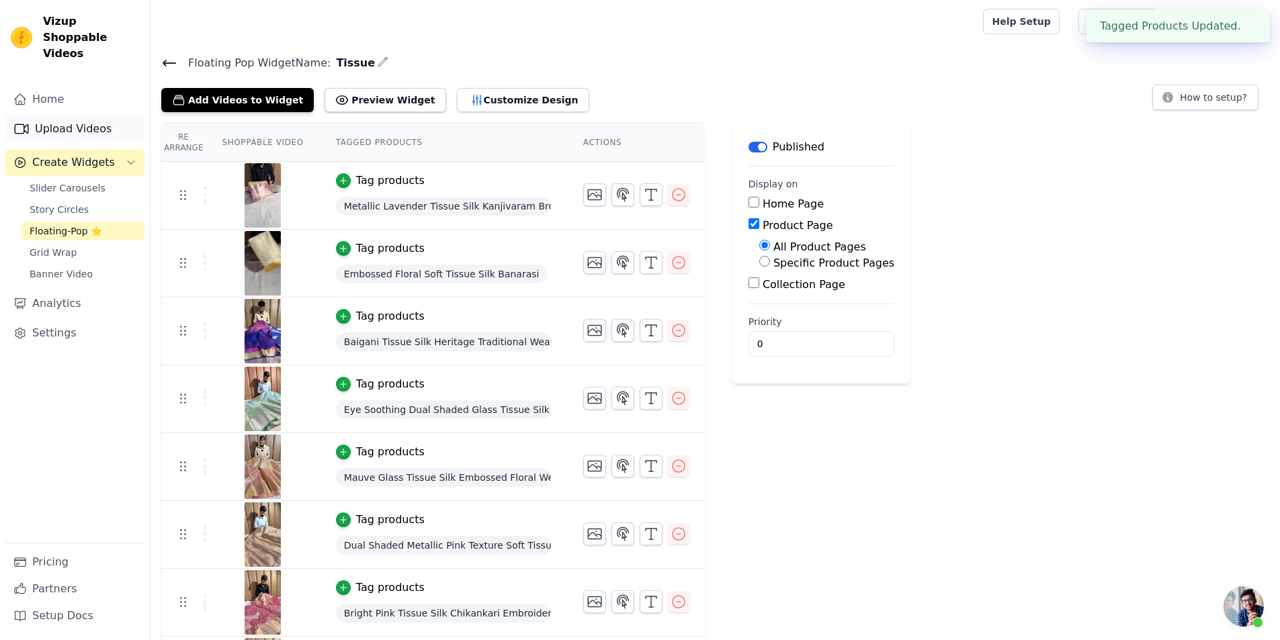
click at [91, 116] on link "Upload Videos" at bounding box center [74, 129] width 139 height 27
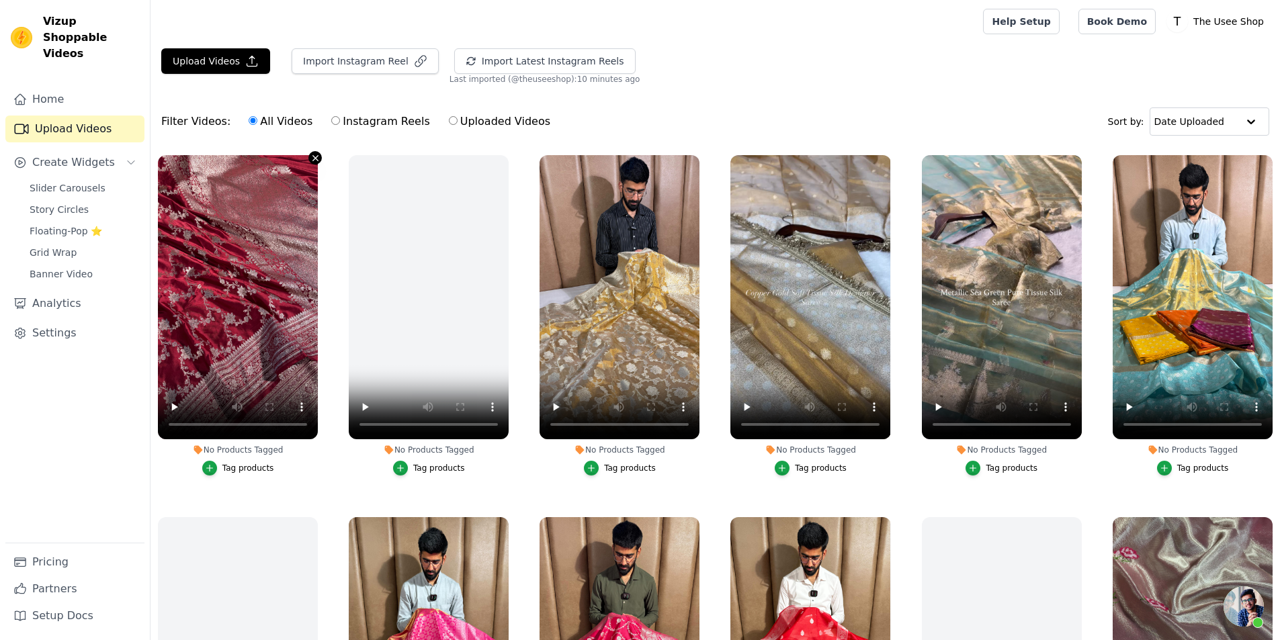
click at [310, 159] on icon "button" at bounding box center [315, 158] width 10 height 10
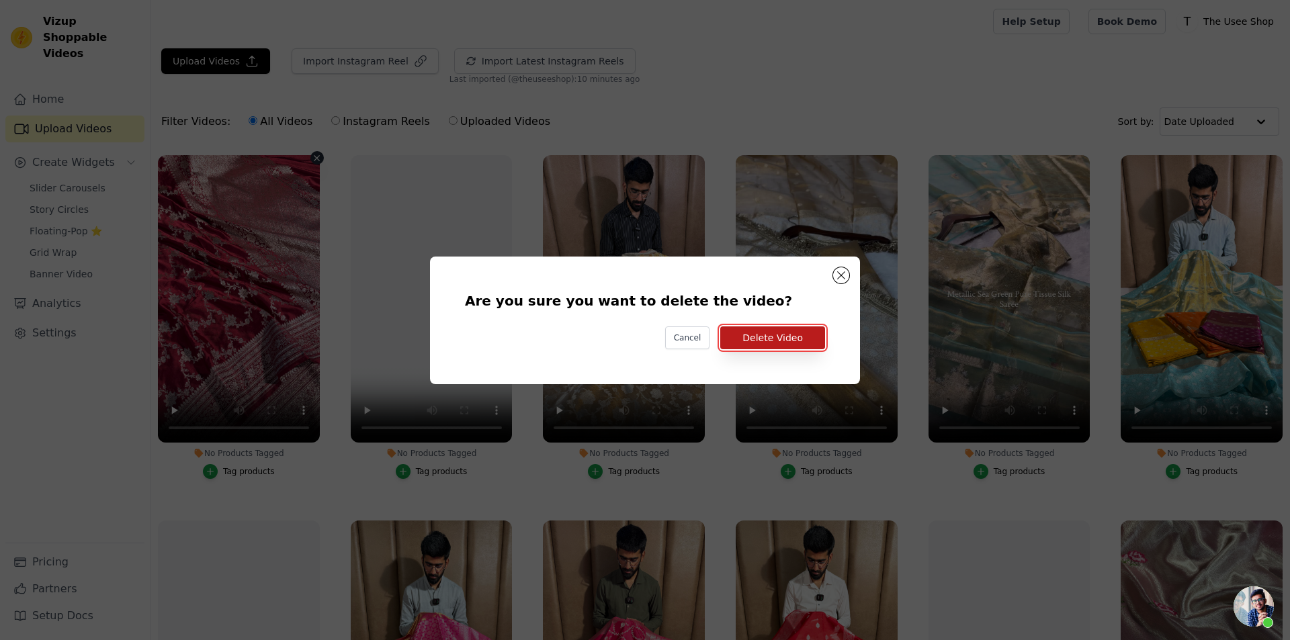
click at [782, 337] on button "Delete Video" at bounding box center [772, 337] width 105 height 23
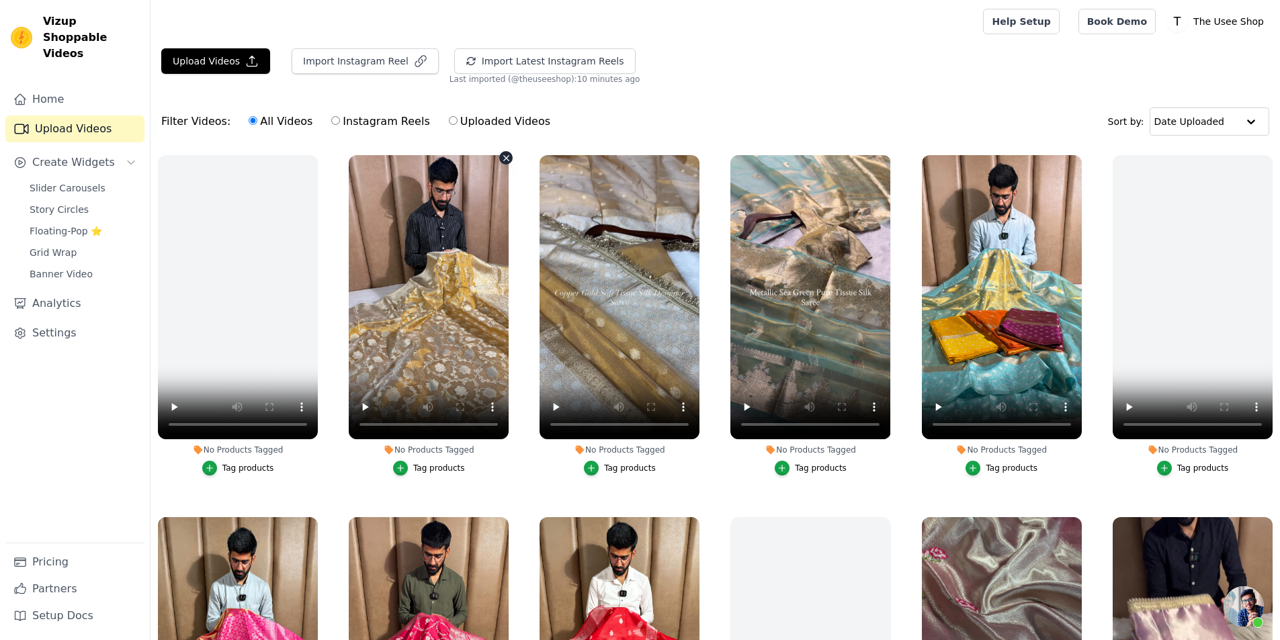
click at [503, 157] on icon "button" at bounding box center [506, 158] width 10 height 10
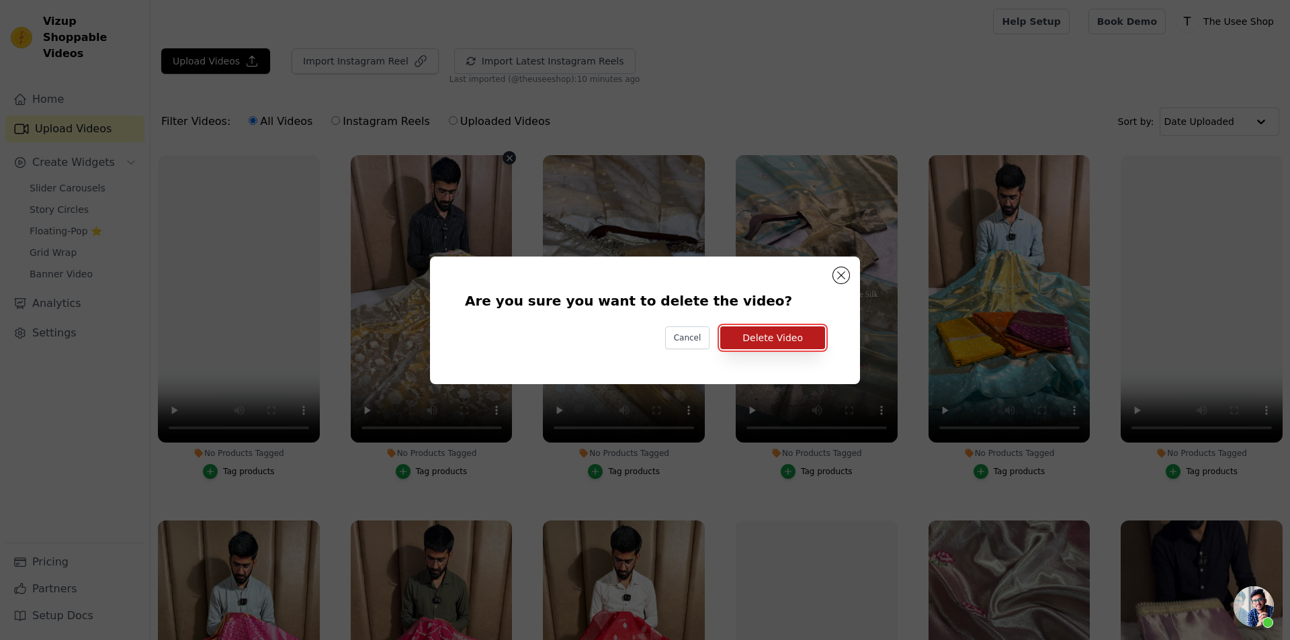
click at [762, 340] on button "Delete Video" at bounding box center [772, 337] width 105 height 23
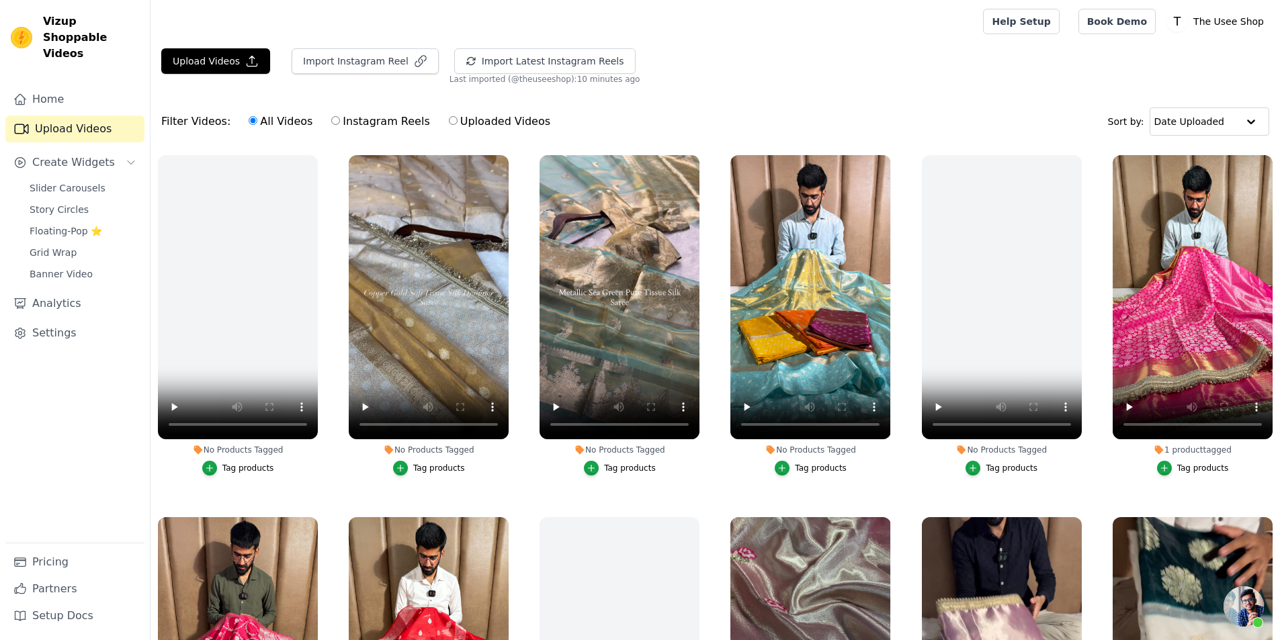
scroll to position [336, 0]
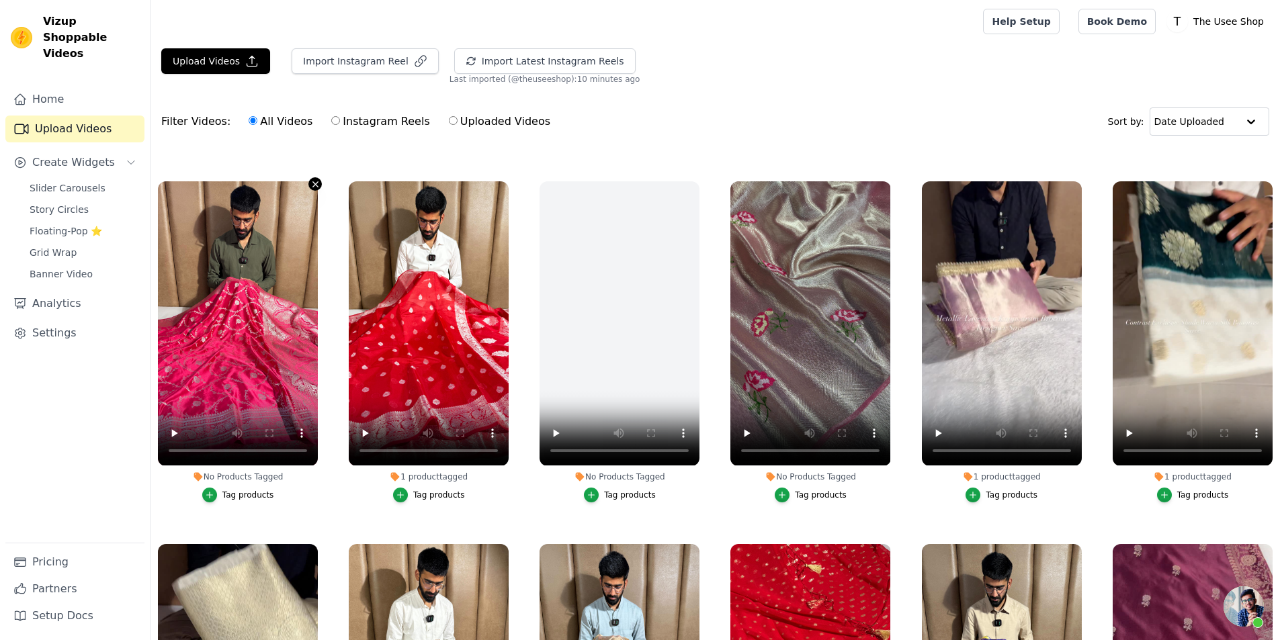
click at [314, 181] on icon "button" at bounding box center [315, 184] width 10 height 10
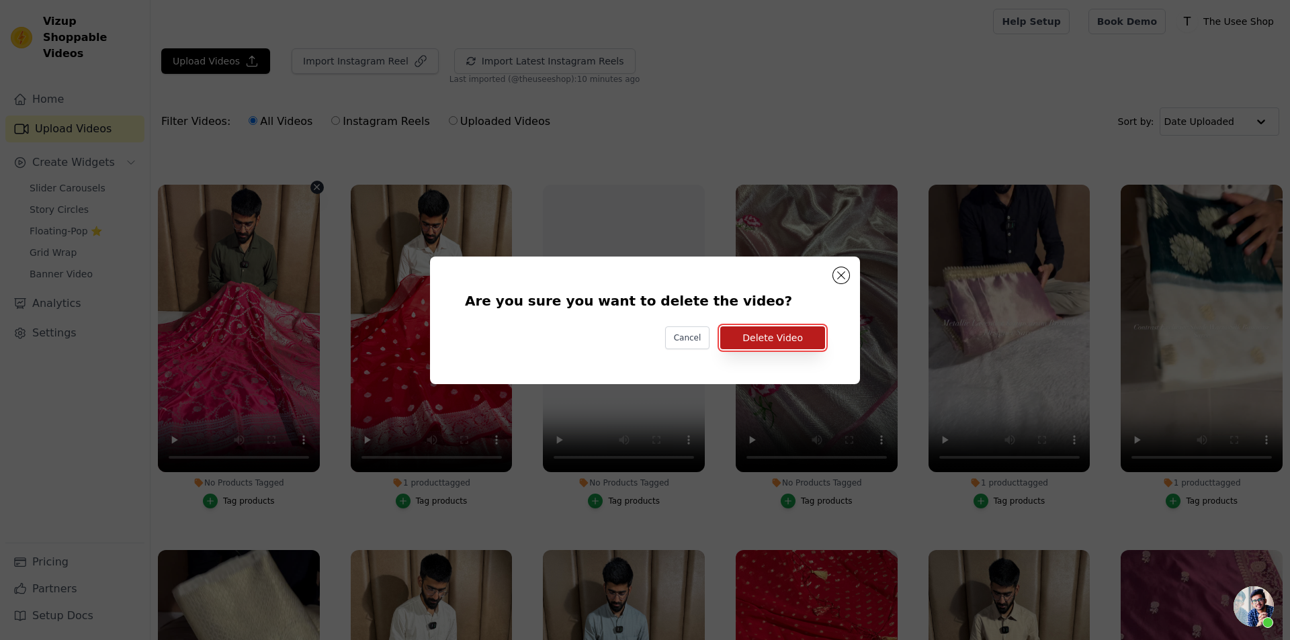
click at [756, 341] on button "Delete Video" at bounding box center [772, 337] width 105 height 23
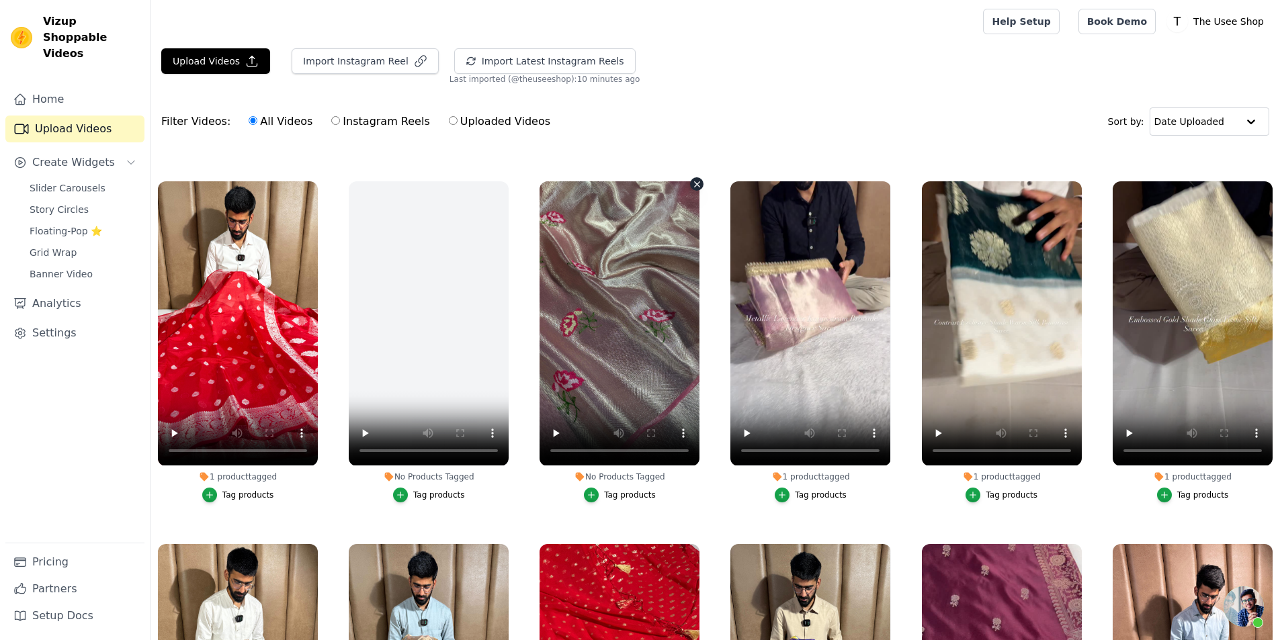
click at [695, 182] on icon "button" at bounding box center [697, 184] width 5 height 5
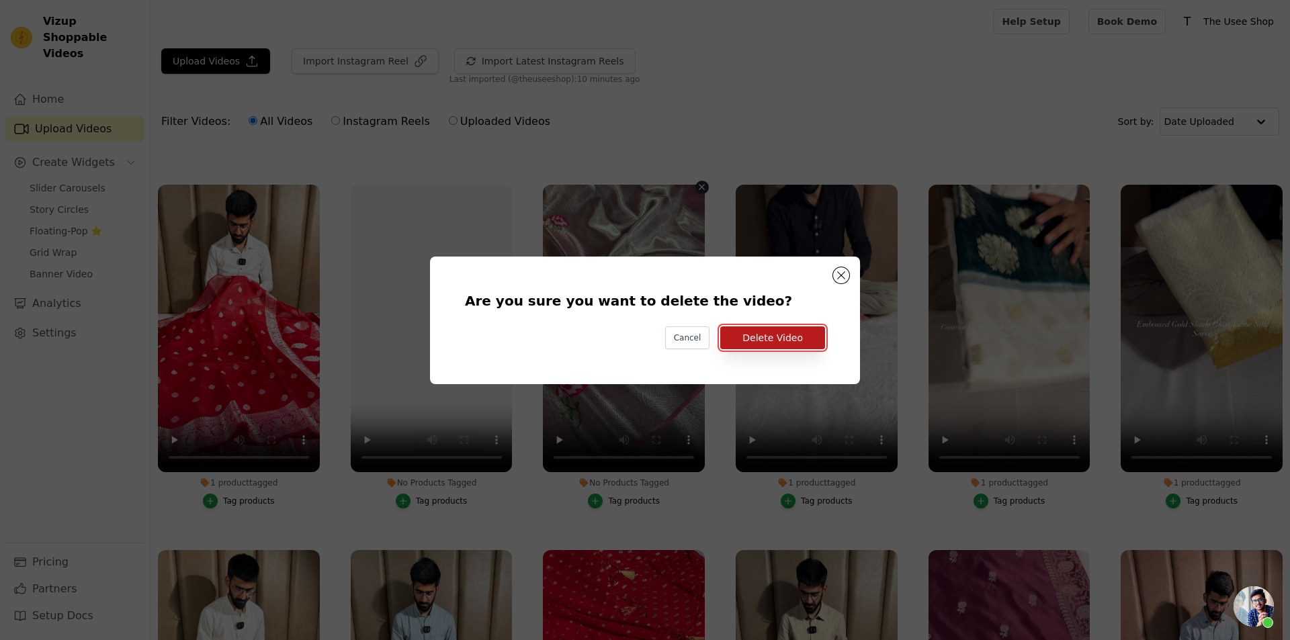
click at [779, 335] on button "Delete Video" at bounding box center [772, 337] width 105 height 23
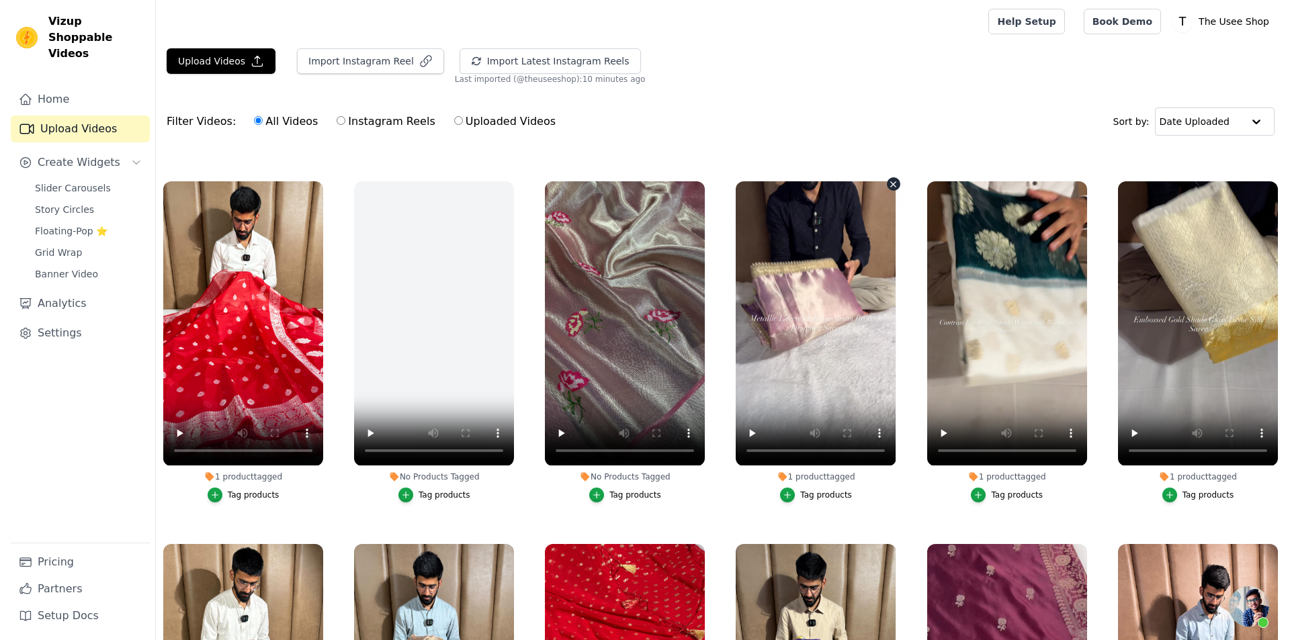
scroll to position [672, 0]
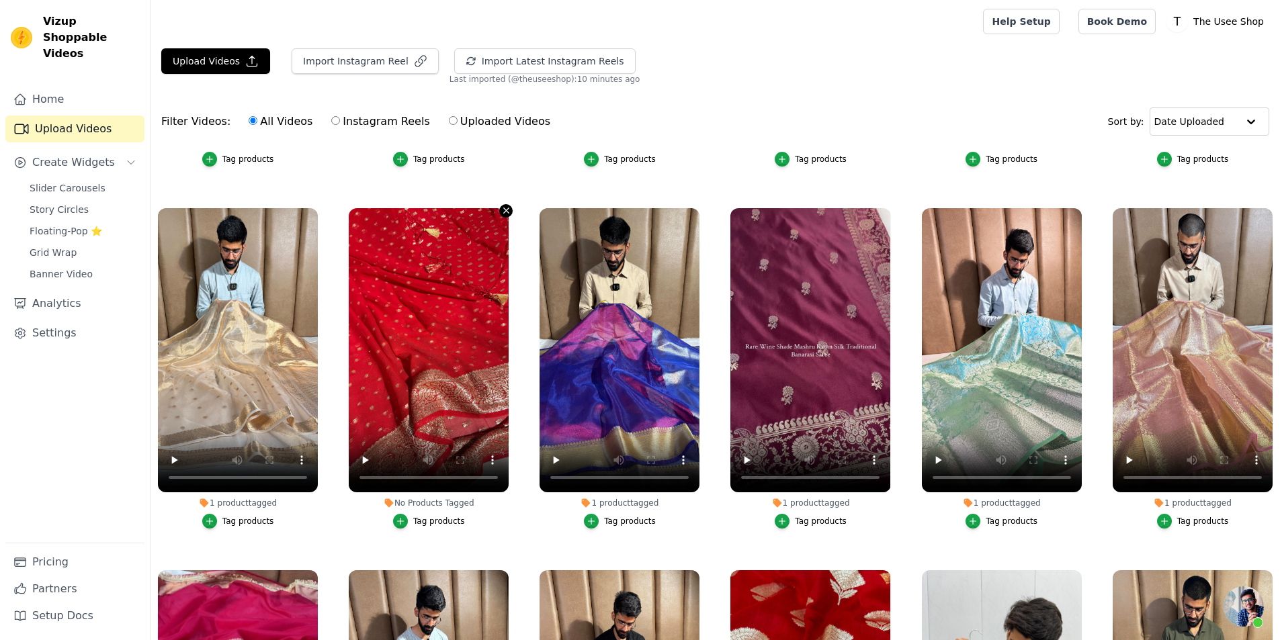
click at [509, 206] on icon "button" at bounding box center [506, 211] width 10 height 10
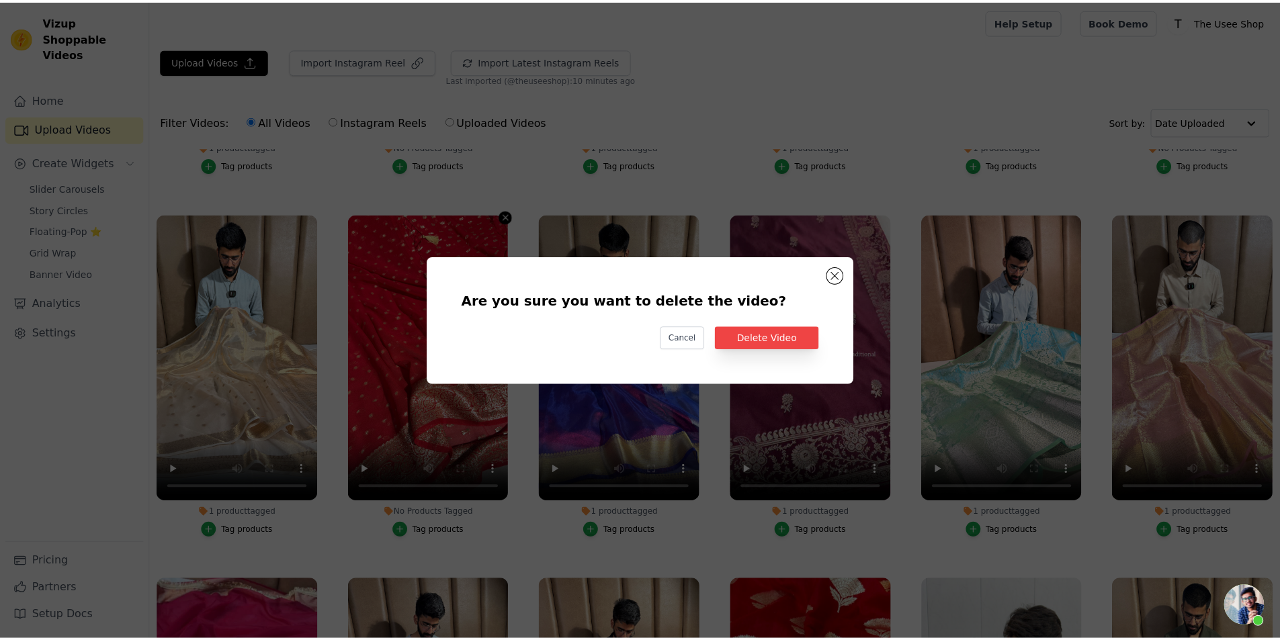
scroll to position [678, 0]
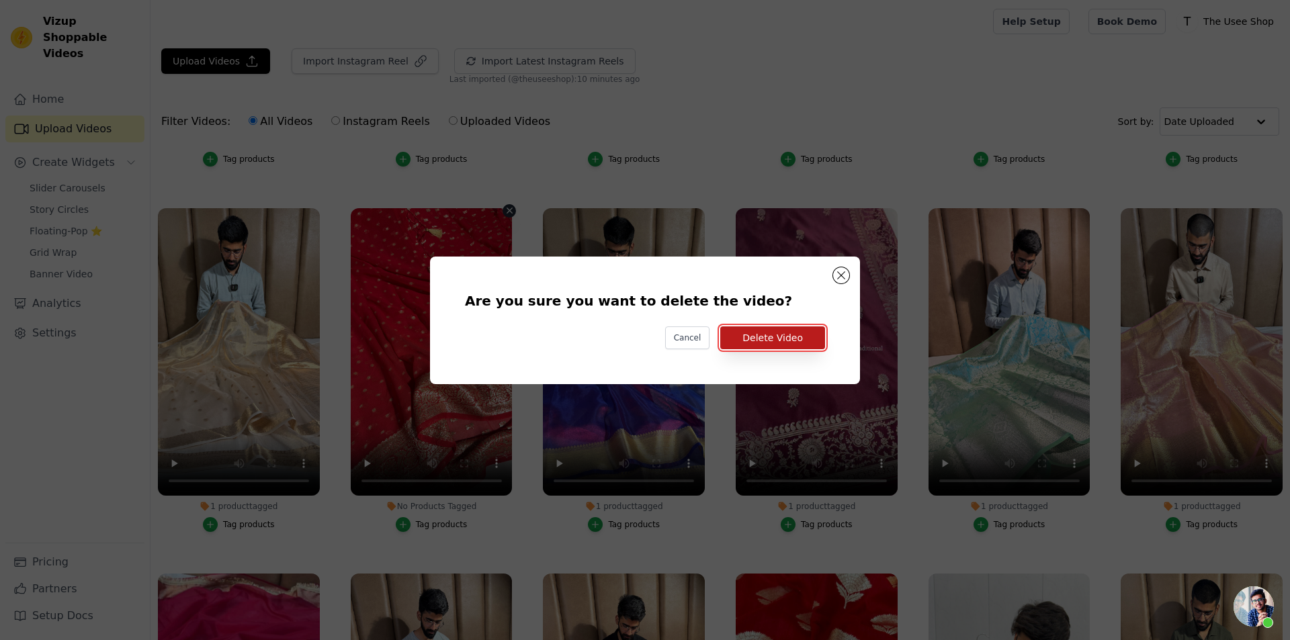
click at [806, 338] on button "Delete Video" at bounding box center [772, 337] width 105 height 23
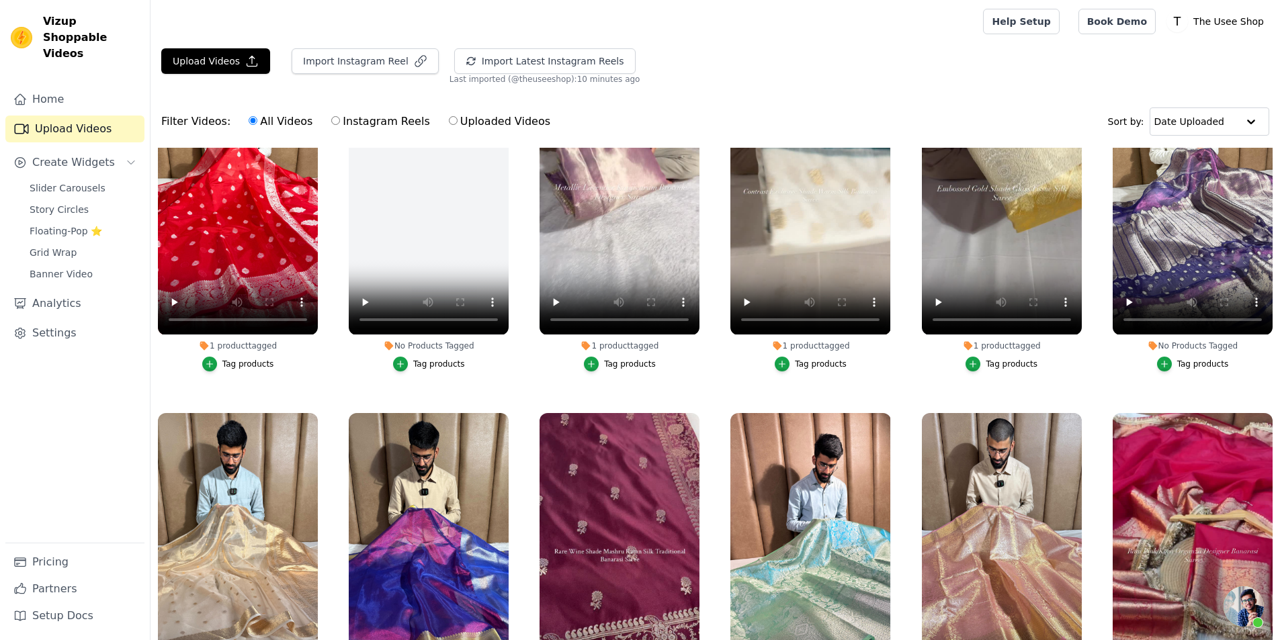
scroll to position [0, 0]
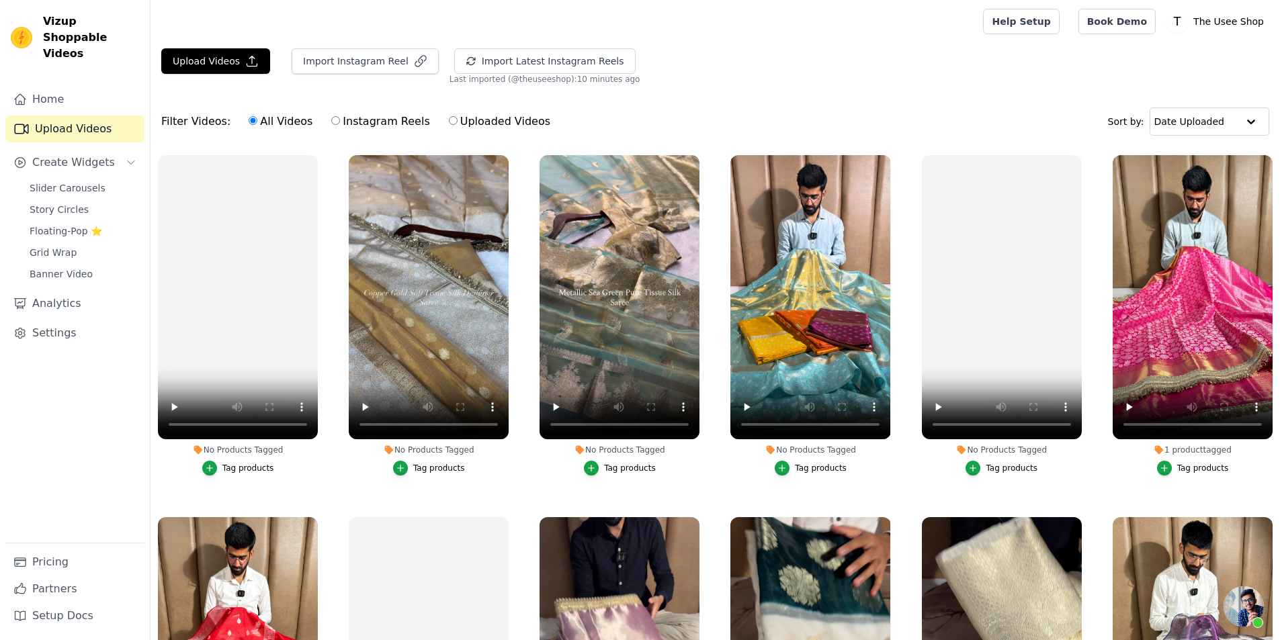
click at [803, 464] on div "Tag products" at bounding box center [821, 468] width 52 height 11
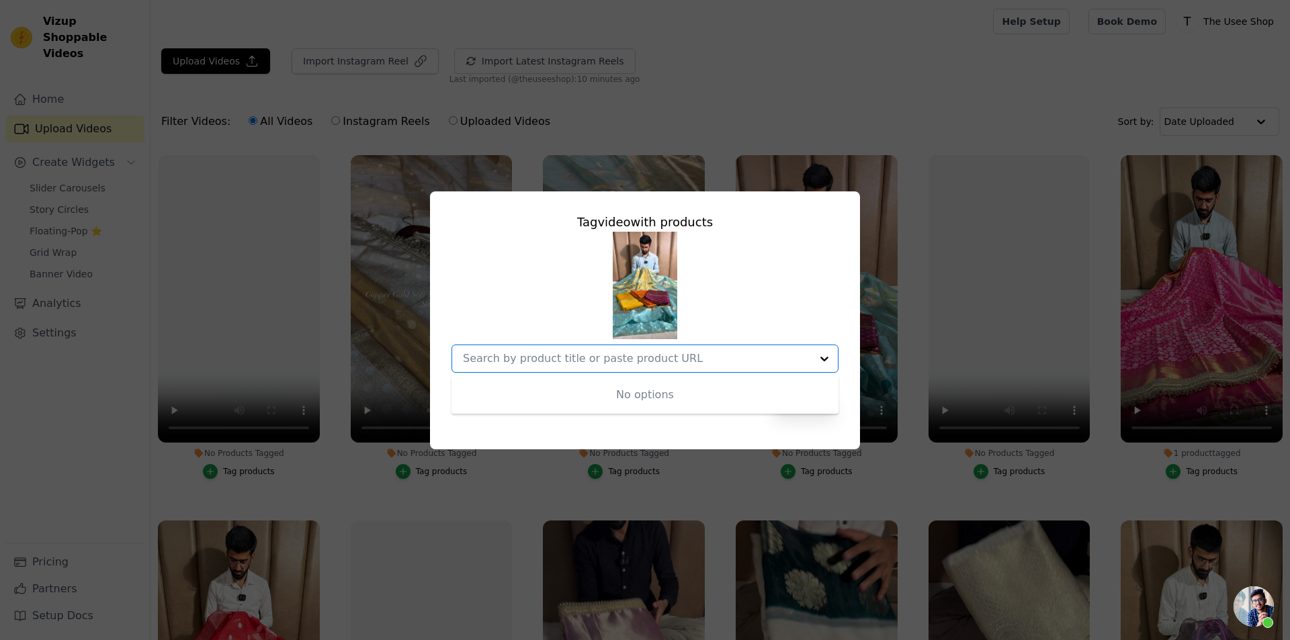
click at [710, 53] on div "Tag video with products No options Option undefined, selected. Cancel Save" at bounding box center [645, 320] width 1290 height 640
